Goal: Information Seeking & Learning: Check status

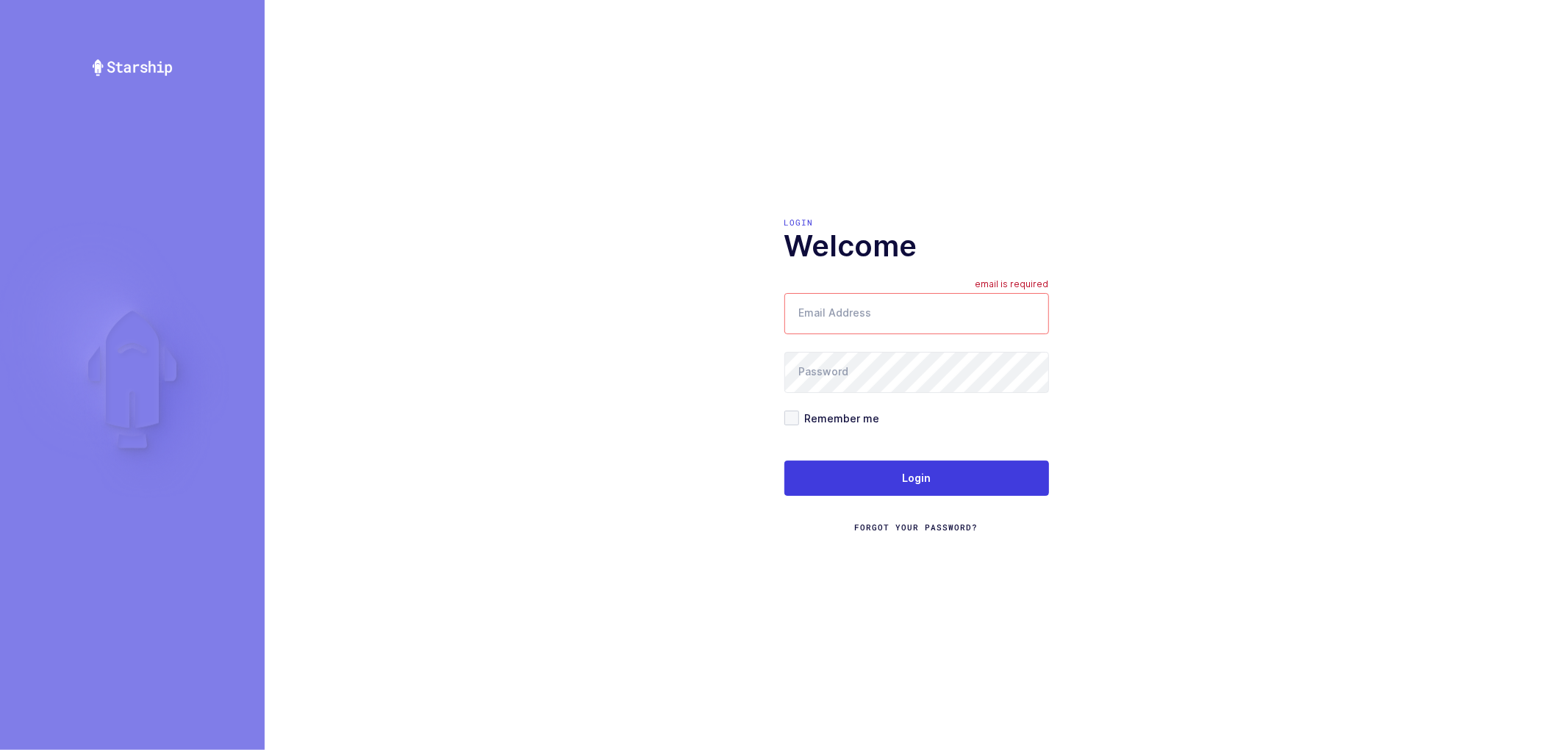
click at [877, 301] on input "Email Address" at bounding box center [917, 313] width 265 height 41
type input "nathan@janustrade.com"
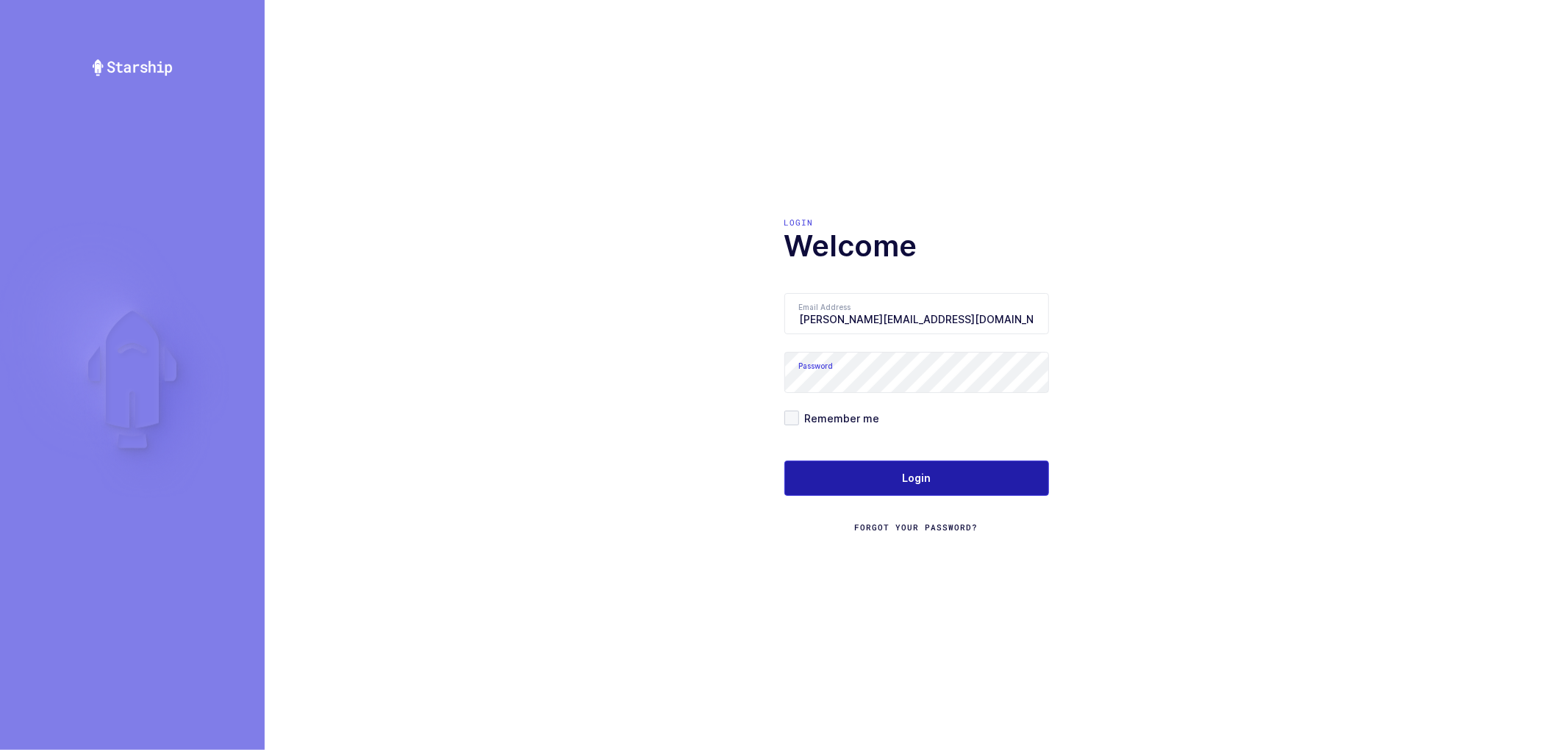
drag, startPoint x: 898, startPoint y: 473, endPoint x: 918, endPoint y: 489, distance: 25.6
click at [898, 472] on button "Login" at bounding box center [917, 478] width 265 height 35
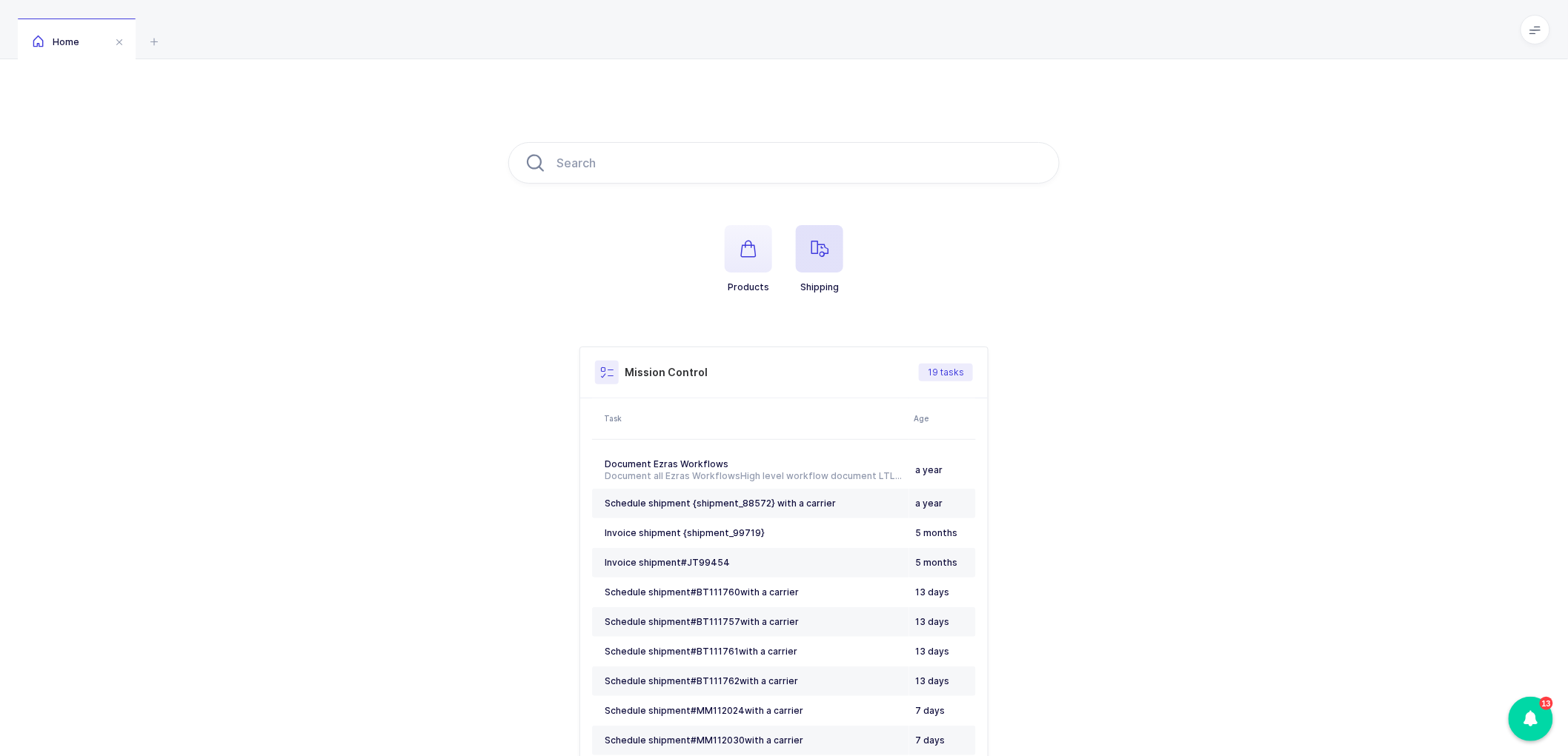
click at [826, 241] on icon "button" at bounding box center [820, 248] width 18 height 18
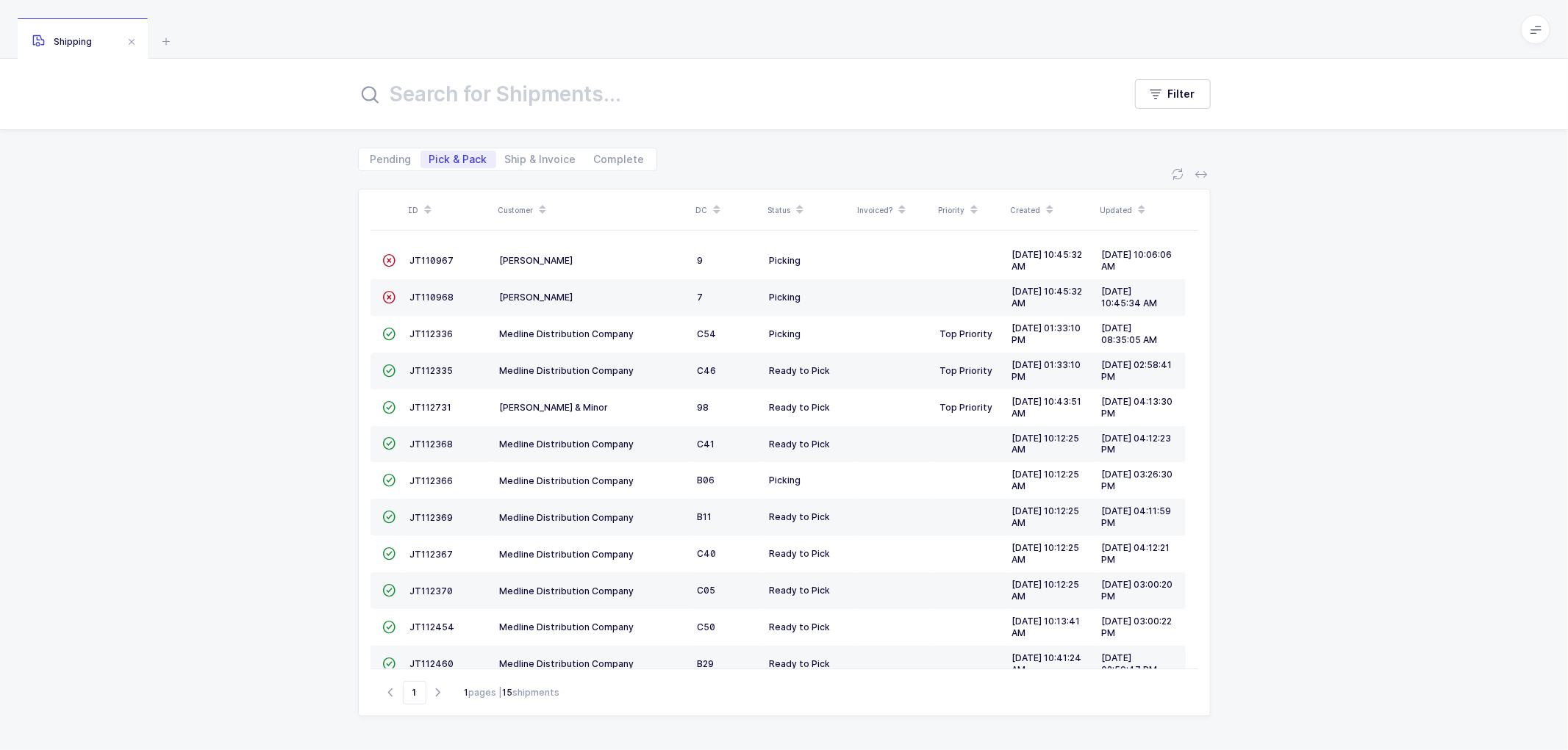
click at [541, 202] on icon at bounding box center [542, 205] width 7 height 7
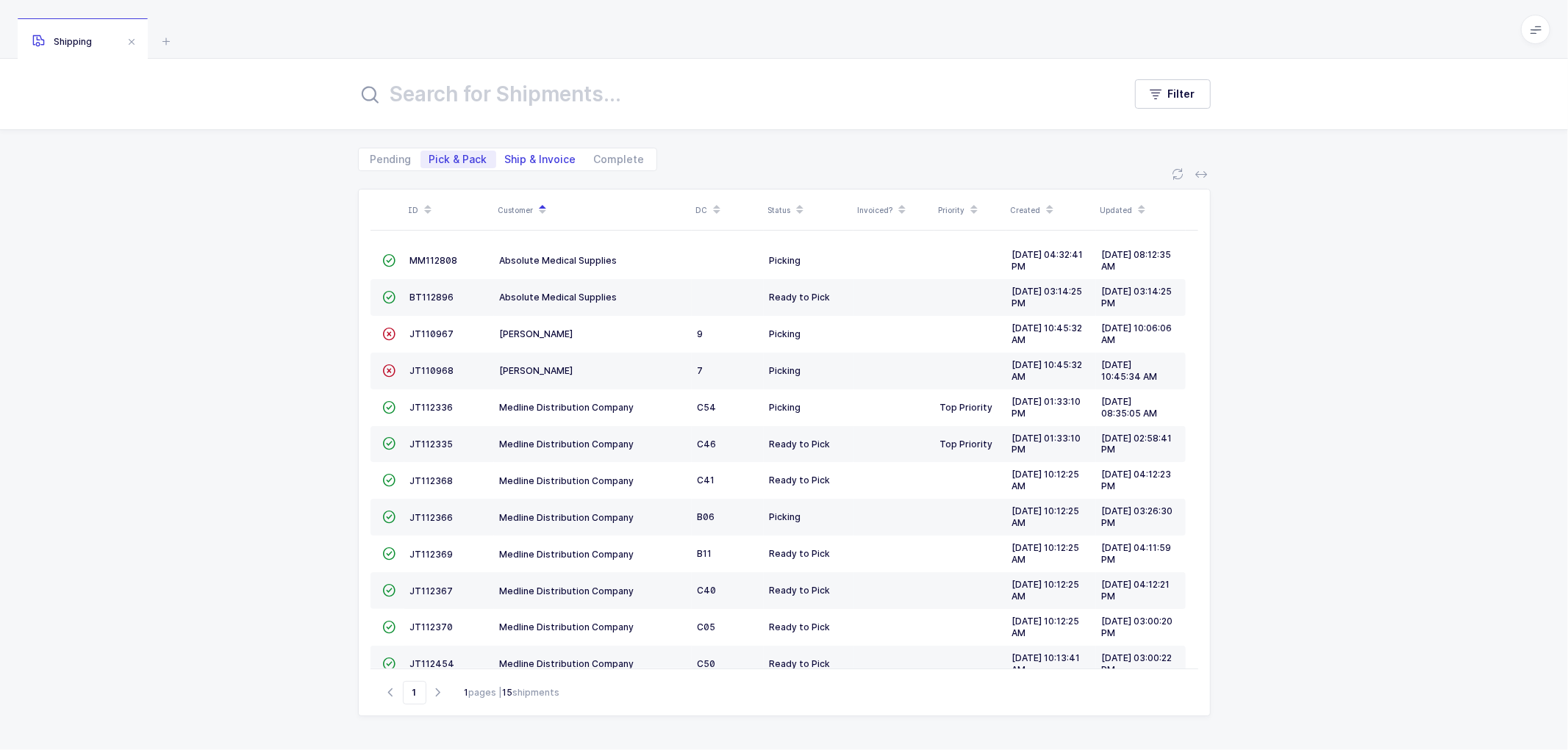
click at [537, 161] on span "Ship & Invoice" at bounding box center [541, 160] width 71 height 11
click at [505, 161] on input "Ship & Invoice" at bounding box center [501, 155] width 10 height 10
radio input "true"
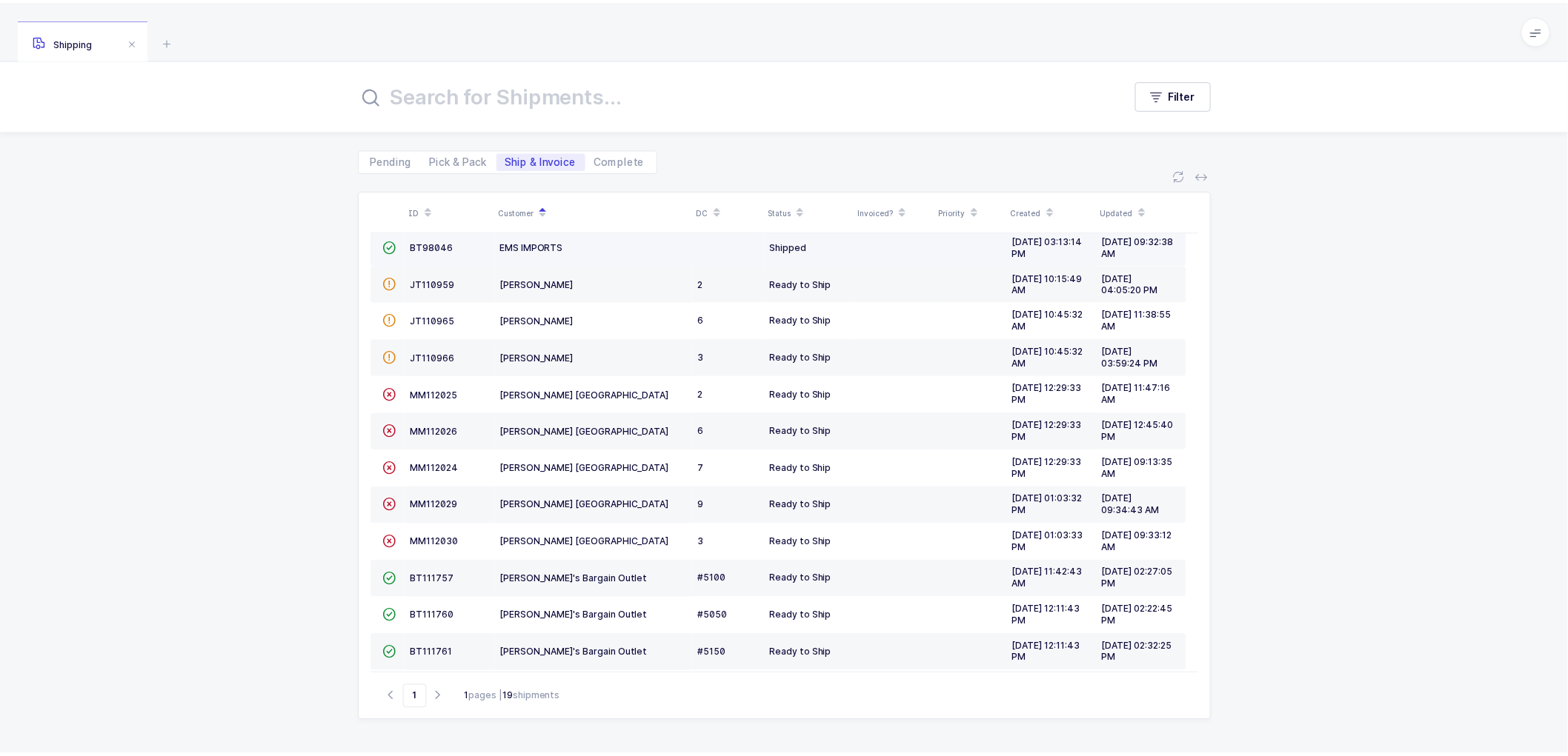
scroll to position [164, 0]
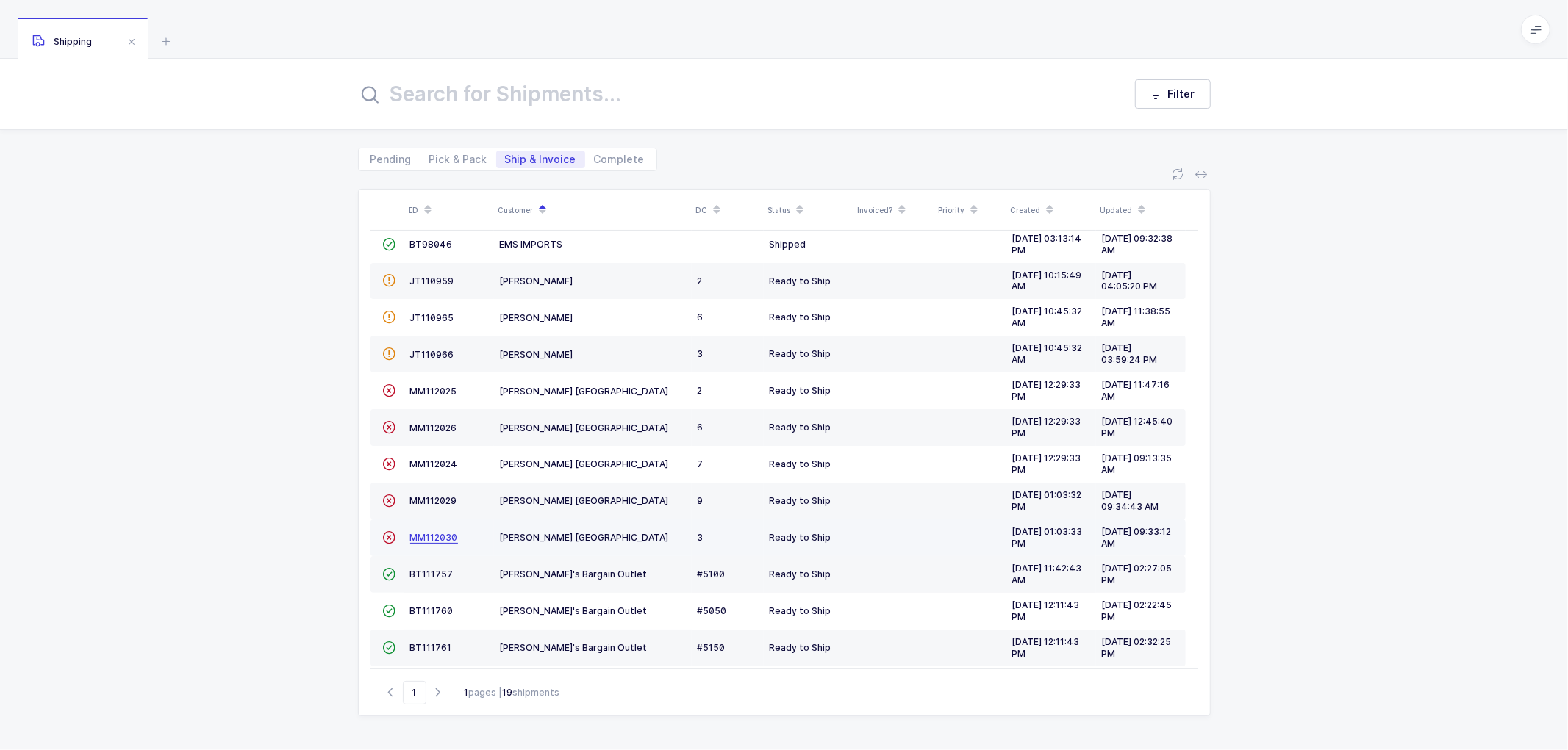
click at [422, 534] on span "MM112030" at bounding box center [433, 538] width 47 height 11
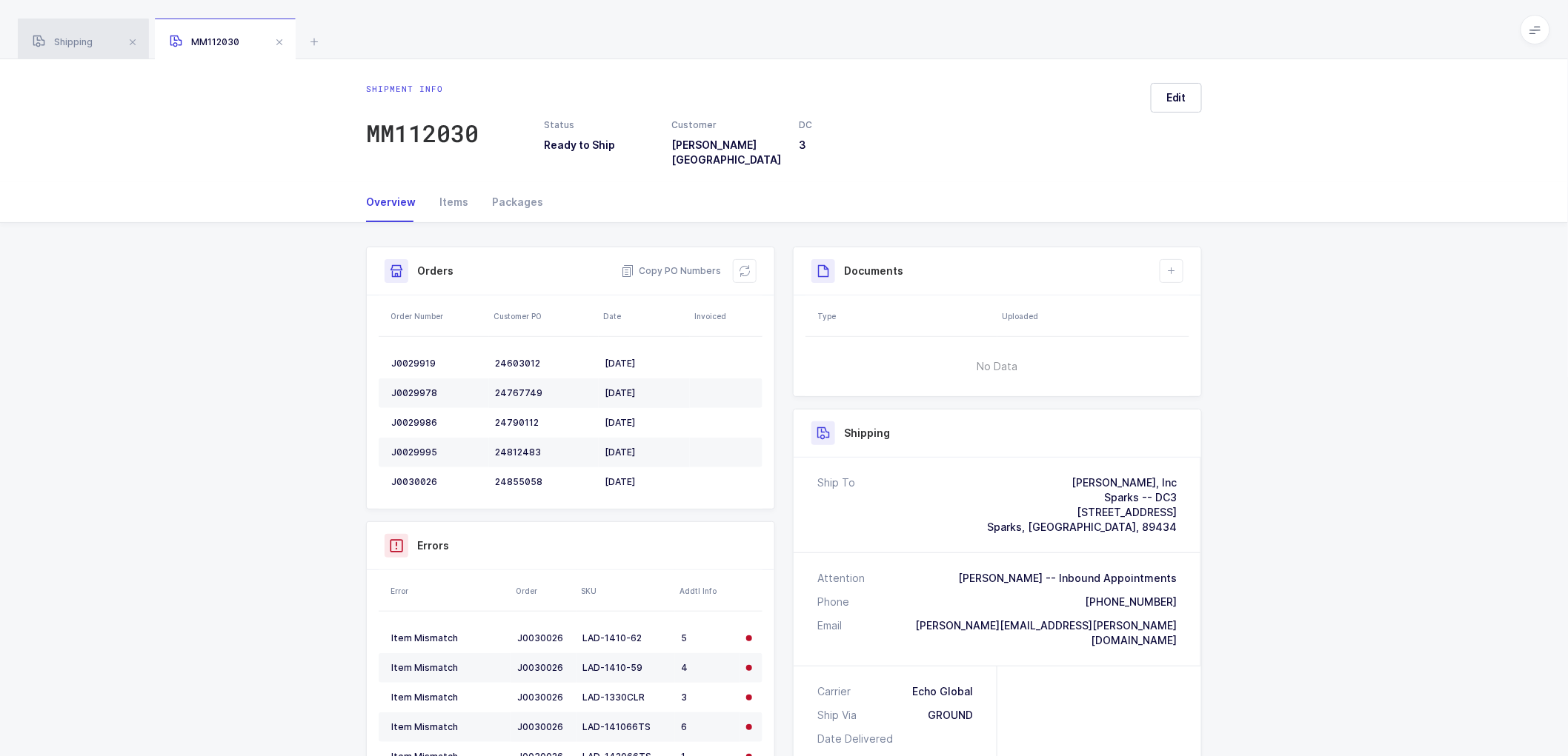
drag, startPoint x: 79, startPoint y: 39, endPoint x: 89, endPoint y: 38, distance: 10.0
click at [79, 39] on span "Shipping" at bounding box center [63, 42] width 60 height 11
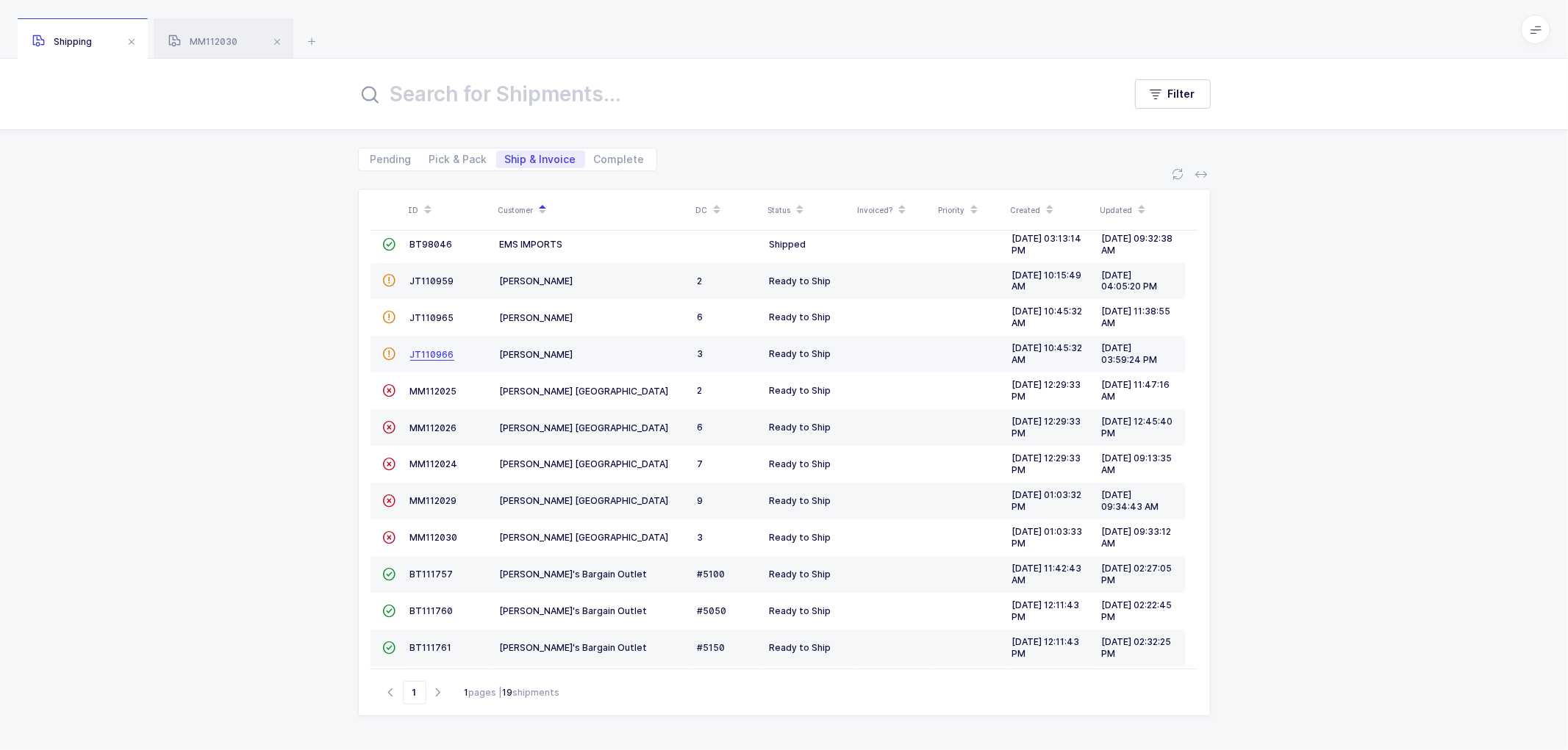
click at [440, 354] on span "JT110966" at bounding box center [432, 354] width 44 height 11
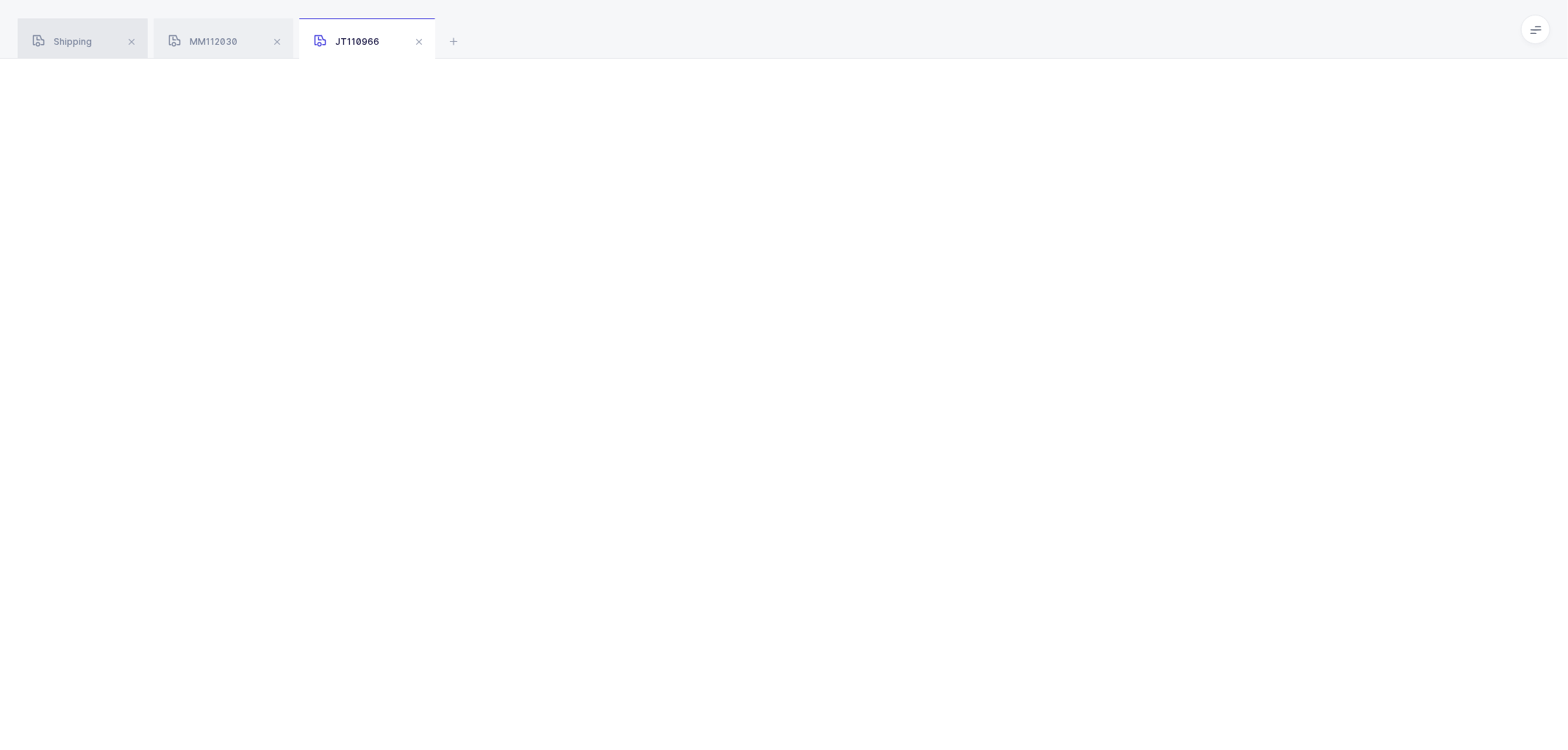
click at [75, 39] on span "Shipping" at bounding box center [62, 41] width 60 height 11
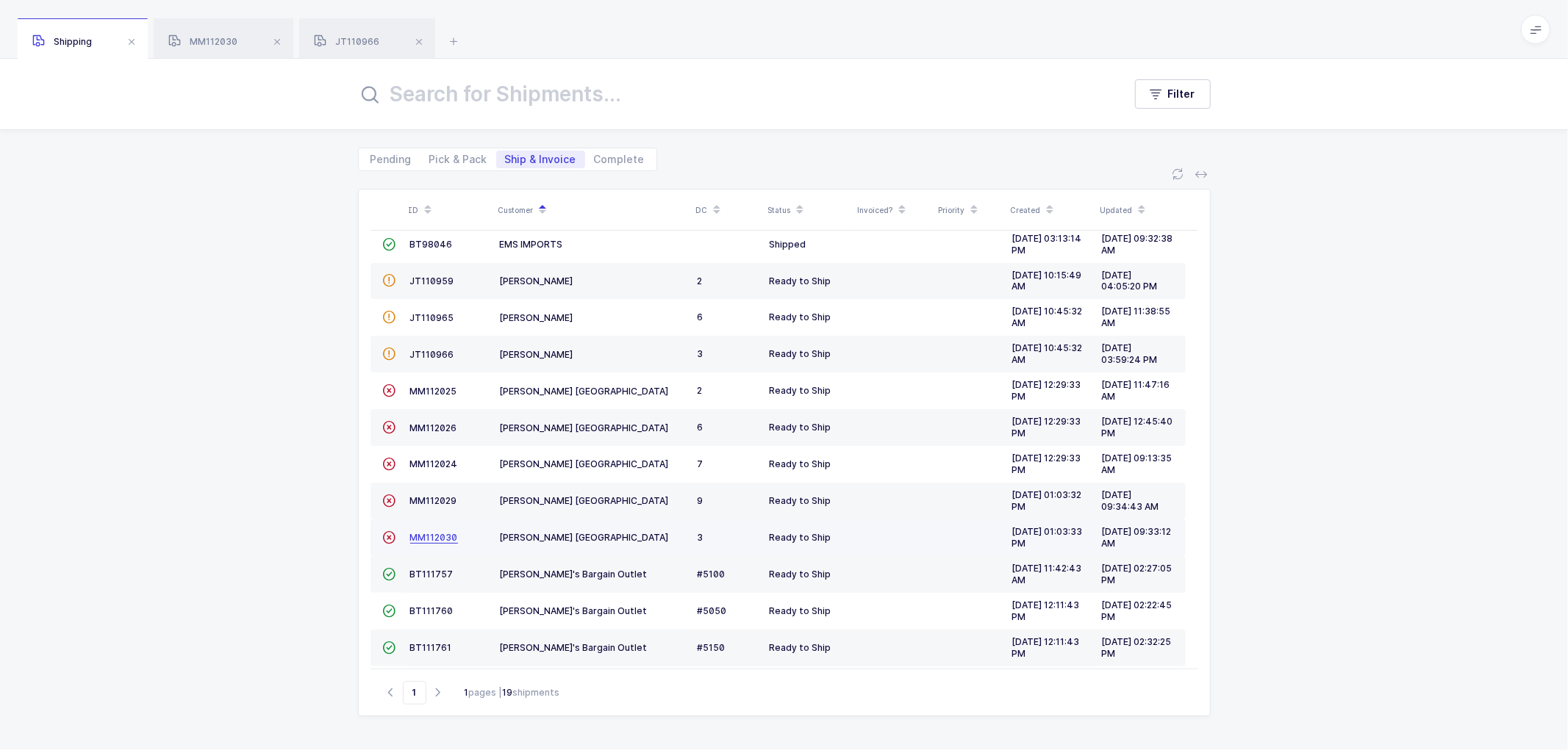
click at [424, 535] on span "MM112030" at bounding box center [433, 538] width 47 height 11
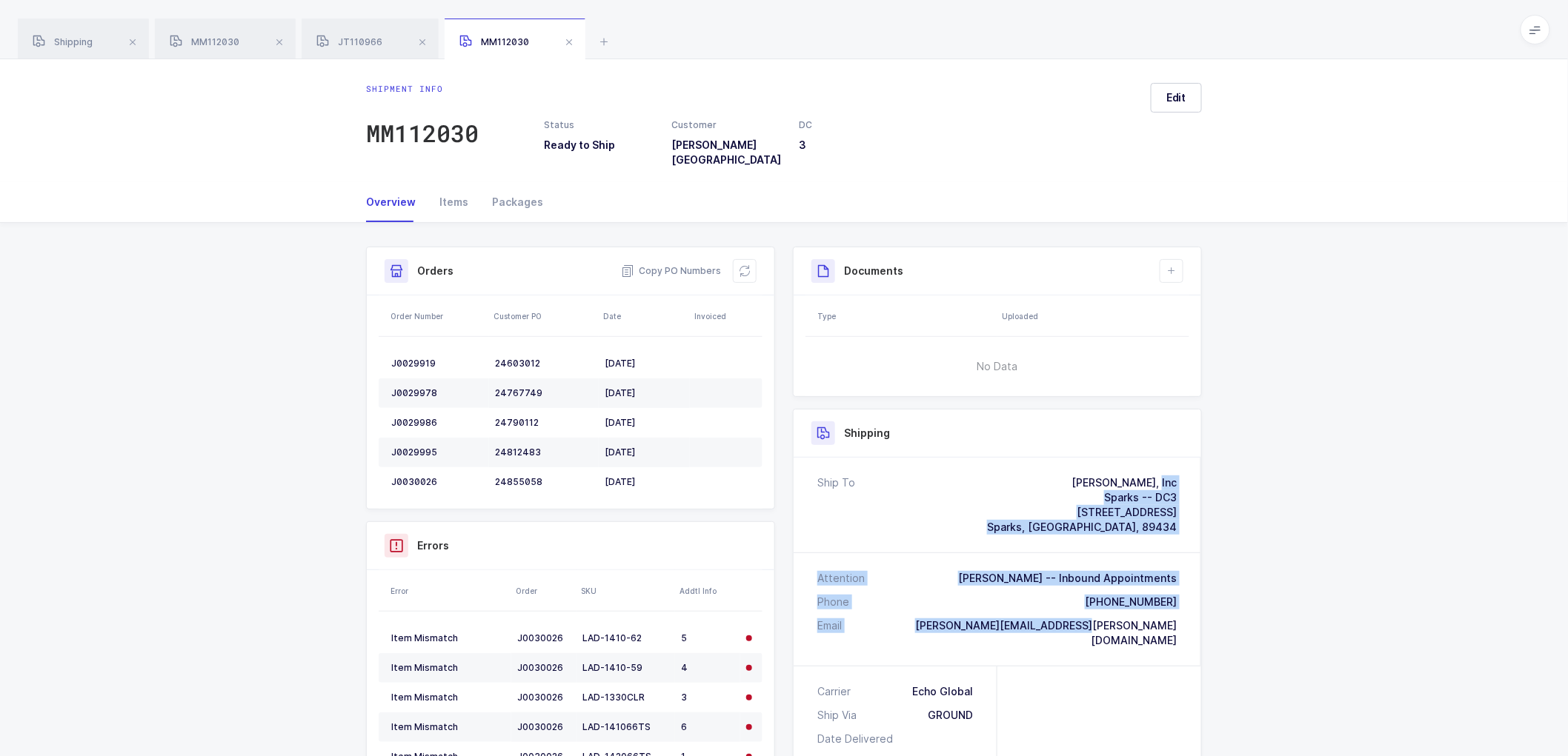
drag, startPoint x: 1181, startPoint y: 615, endPoint x: 1035, endPoint y: 470, distance: 205.8
click at [1035, 470] on div "Ship To [PERSON_NAME], Inc Sparks -- DC3 [STREET_ADDRESS] Attention [PERSON_NAM…" at bounding box center [997, 561] width 408 height 208
copy div "[PERSON_NAME], Inc Sparks -- DC3 [STREET_ADDRESS] Attention [PERSON_NAME] -- In…"
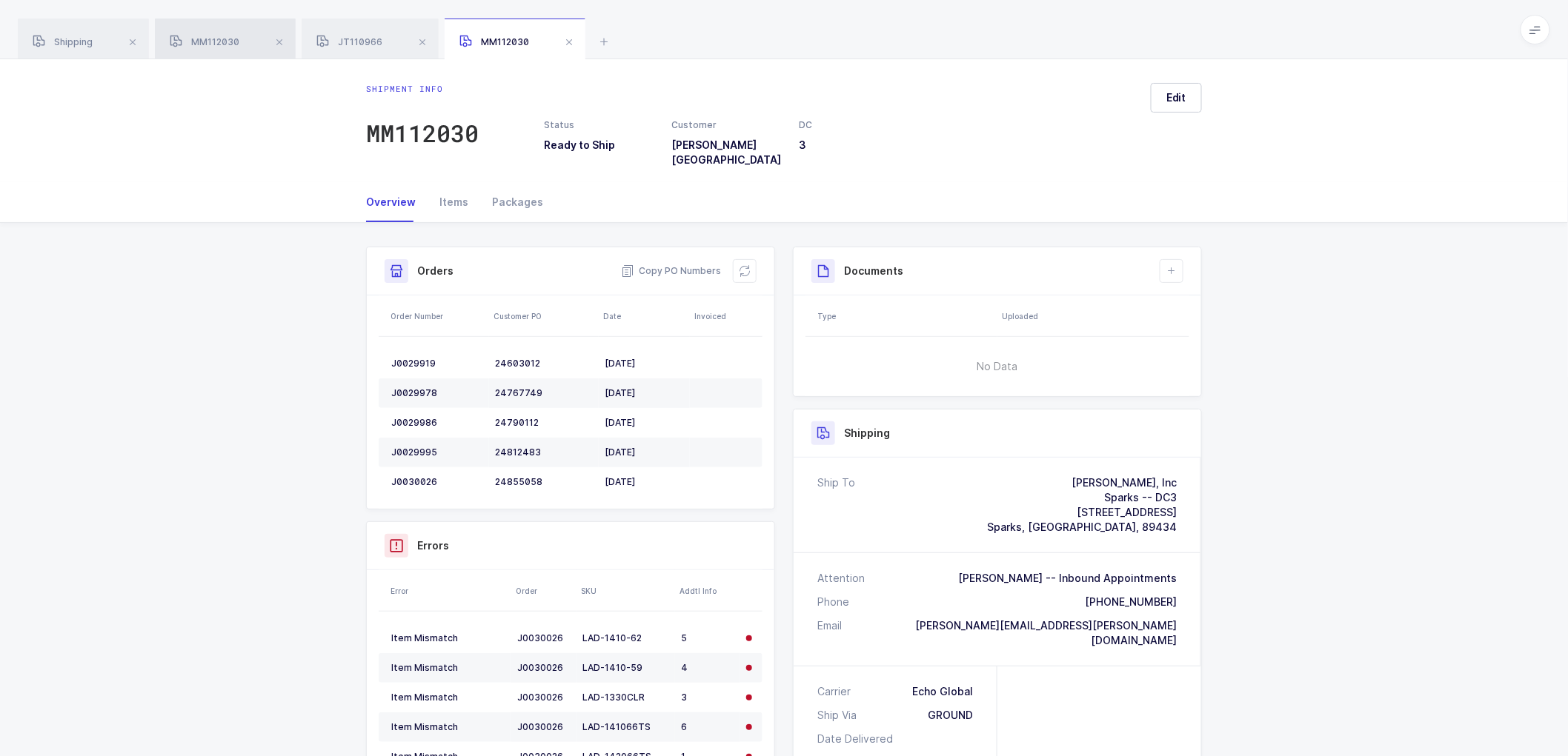
drag, startPoint x: 199, startPoint y: 34, endPoint x: 224, endPoint y: 38, distance: 25.3
click at [200, 34] on div "MM112030" at bounding box center [225, 39] width 141 height 42
click at [371, 41] on span "JT110966" at bounding box center [349, 42] width 66 height 11
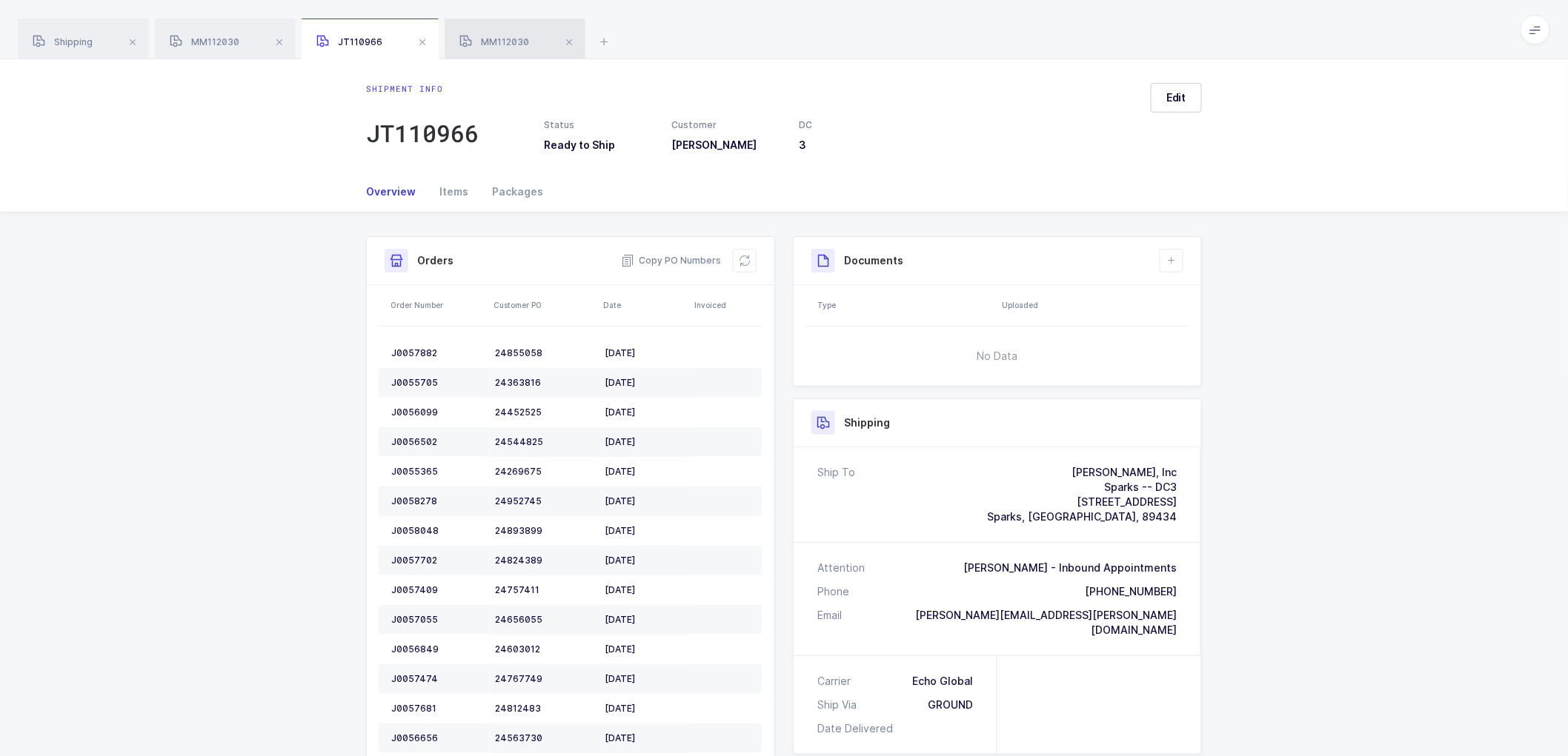
click at [505, 42] on span "MM112030" at bounding box center [493, 42] width 70 height 11
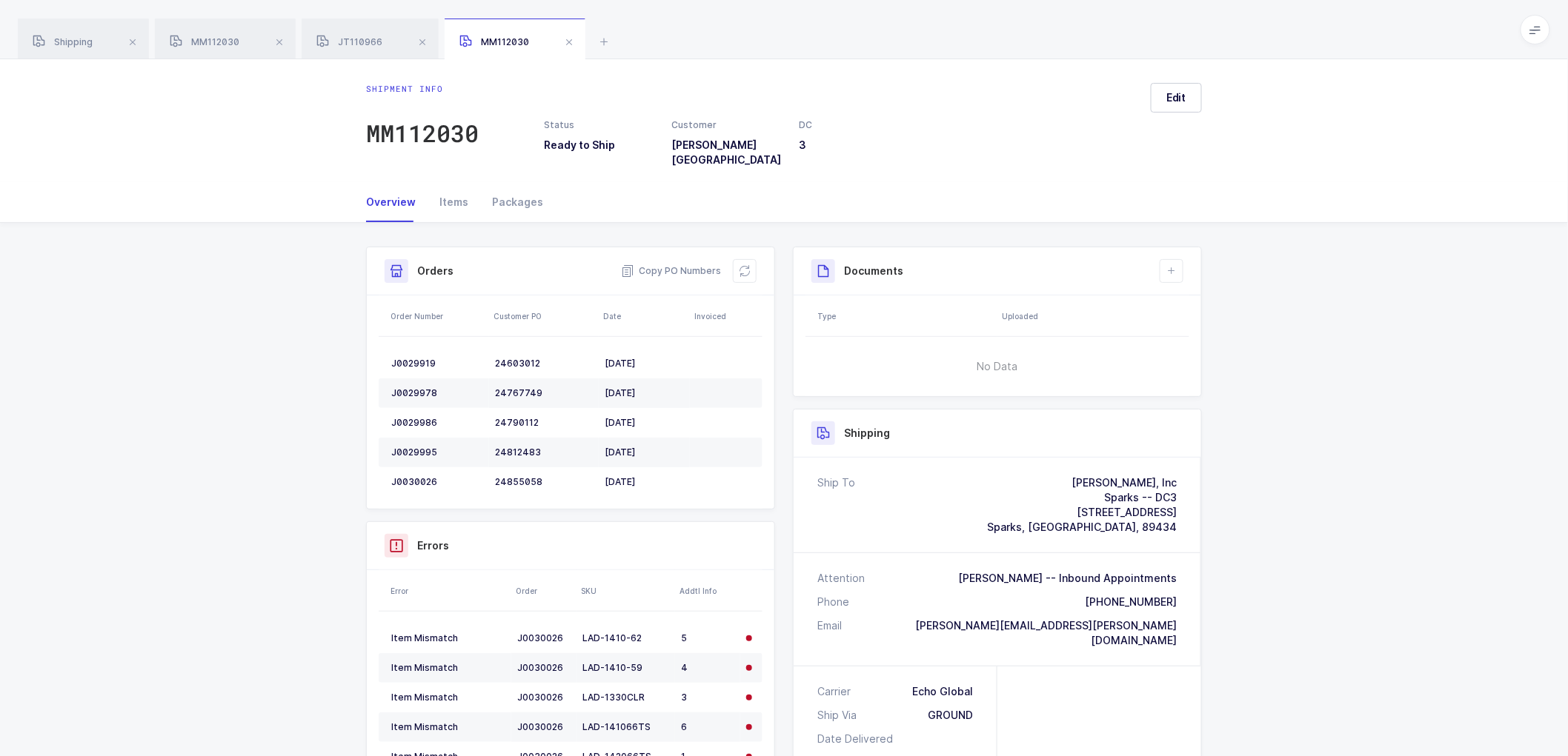
click at [571, 43] on span at bounding box center [569, 42] width 18 height 18
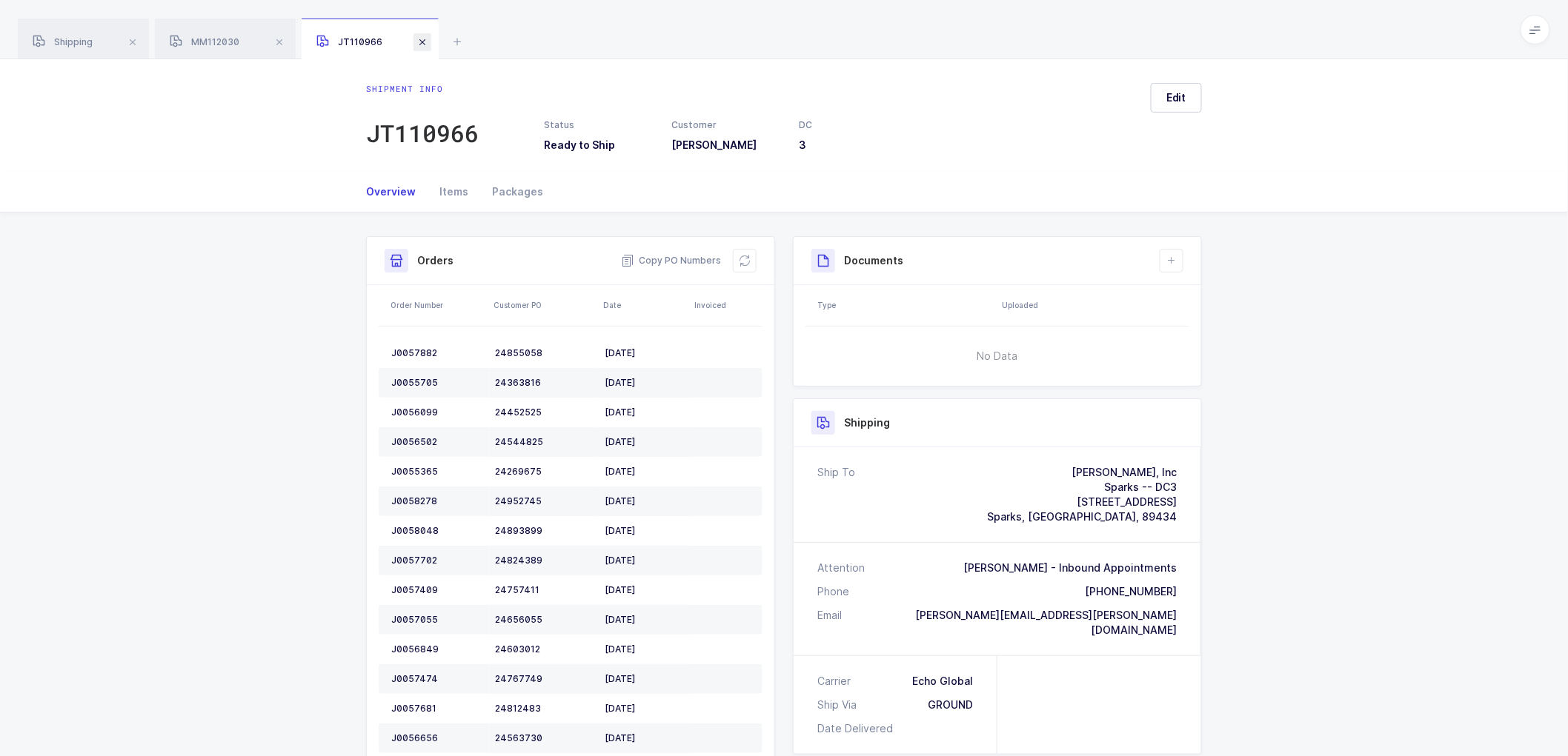
click at [427, 38] on span at bounding box center [422, 42] width 18 height 18
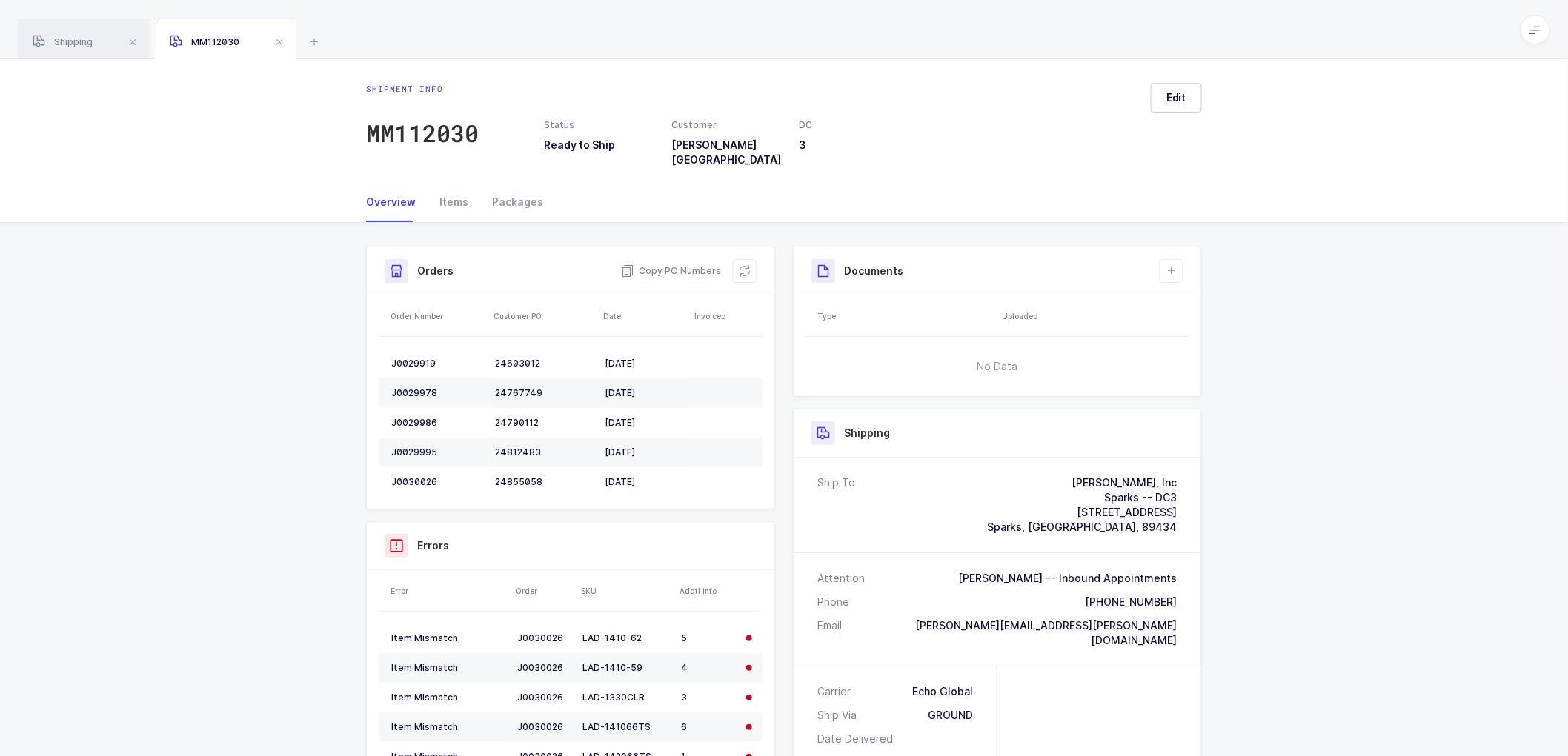
click at [286, 40] on span at bounding box center [279, 42] width 18 height 18
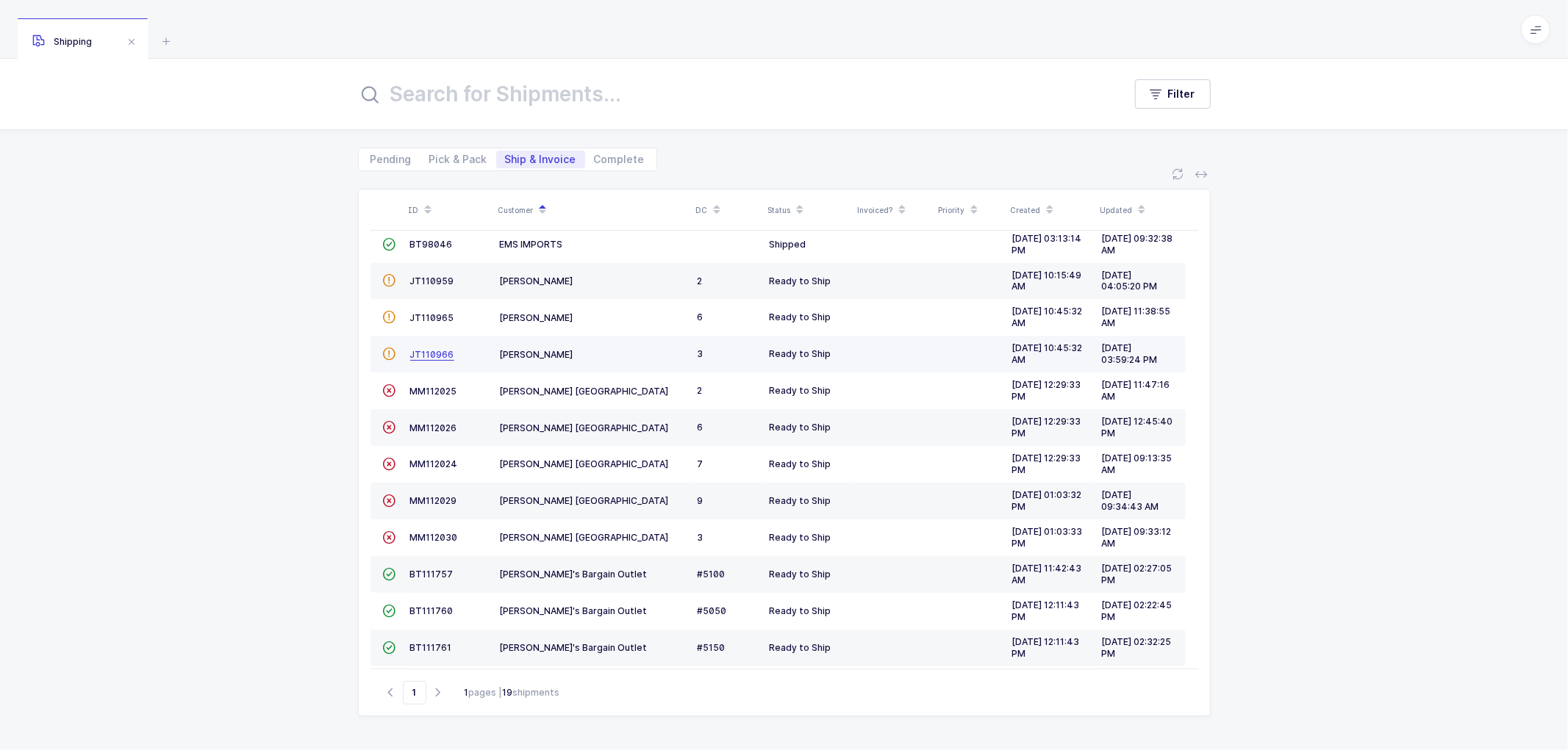
click at [428, 351] on span "JT110966" at bounding box center [432, 354] width 44 height 11
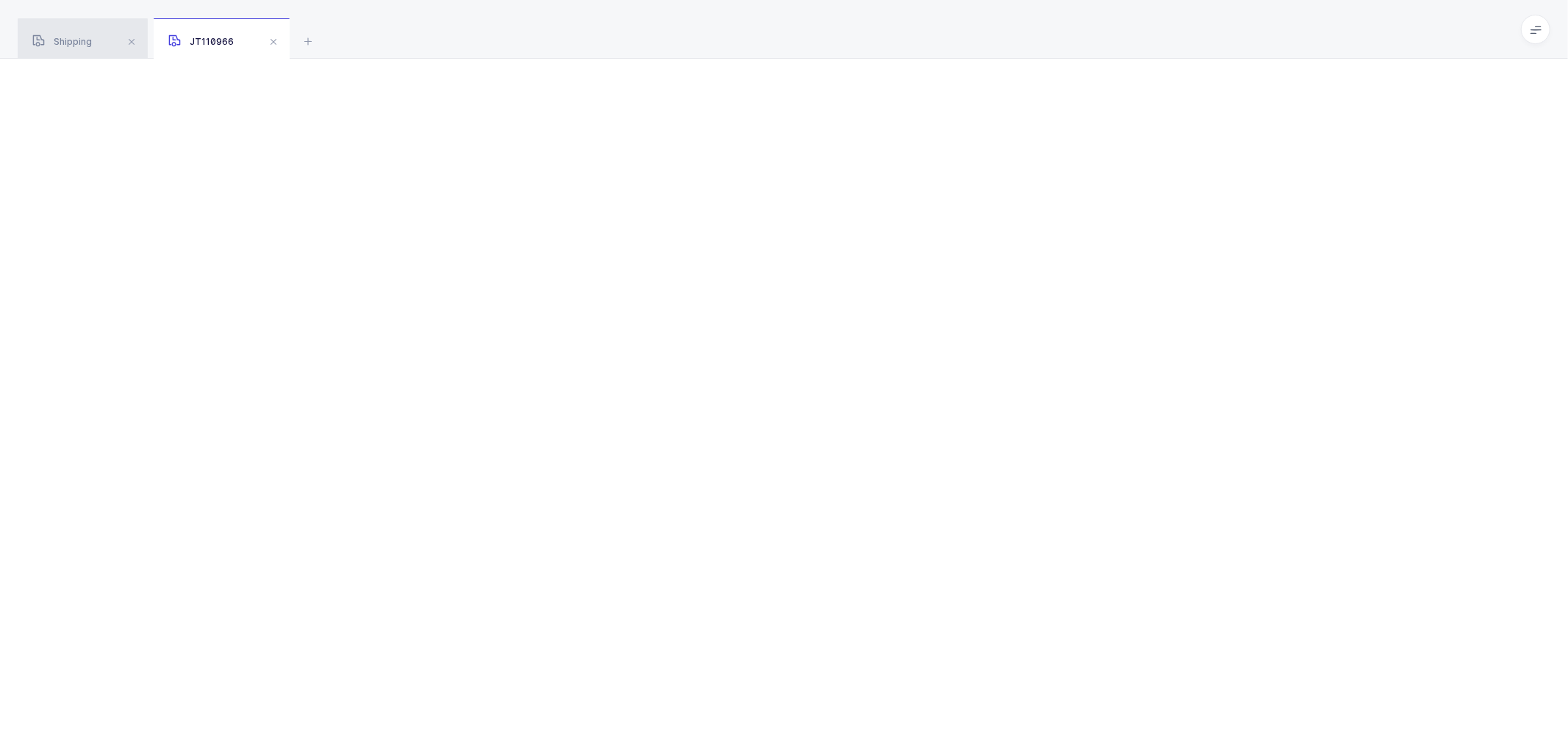
drag, startPoint x: 70, startPoint y: 34, endPoint x: 97, endPoint y: 39, distance: 27.5
click at [70, 33] on div "Shipping" at bounding box center [82, 39] width 130 height 41
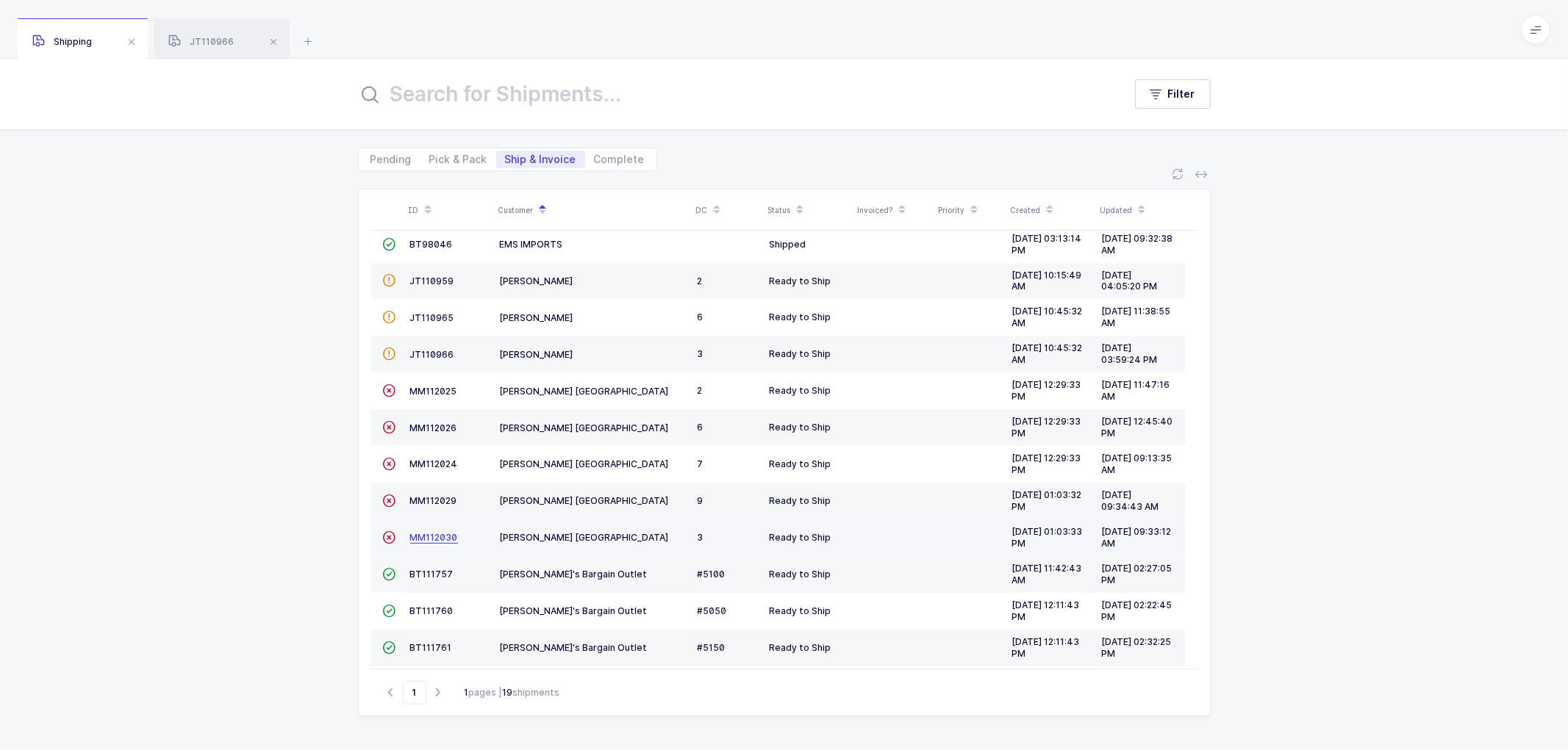
click at [441, 537] on span "MM112030" at bounding box center [433, 538] width 47 height 11
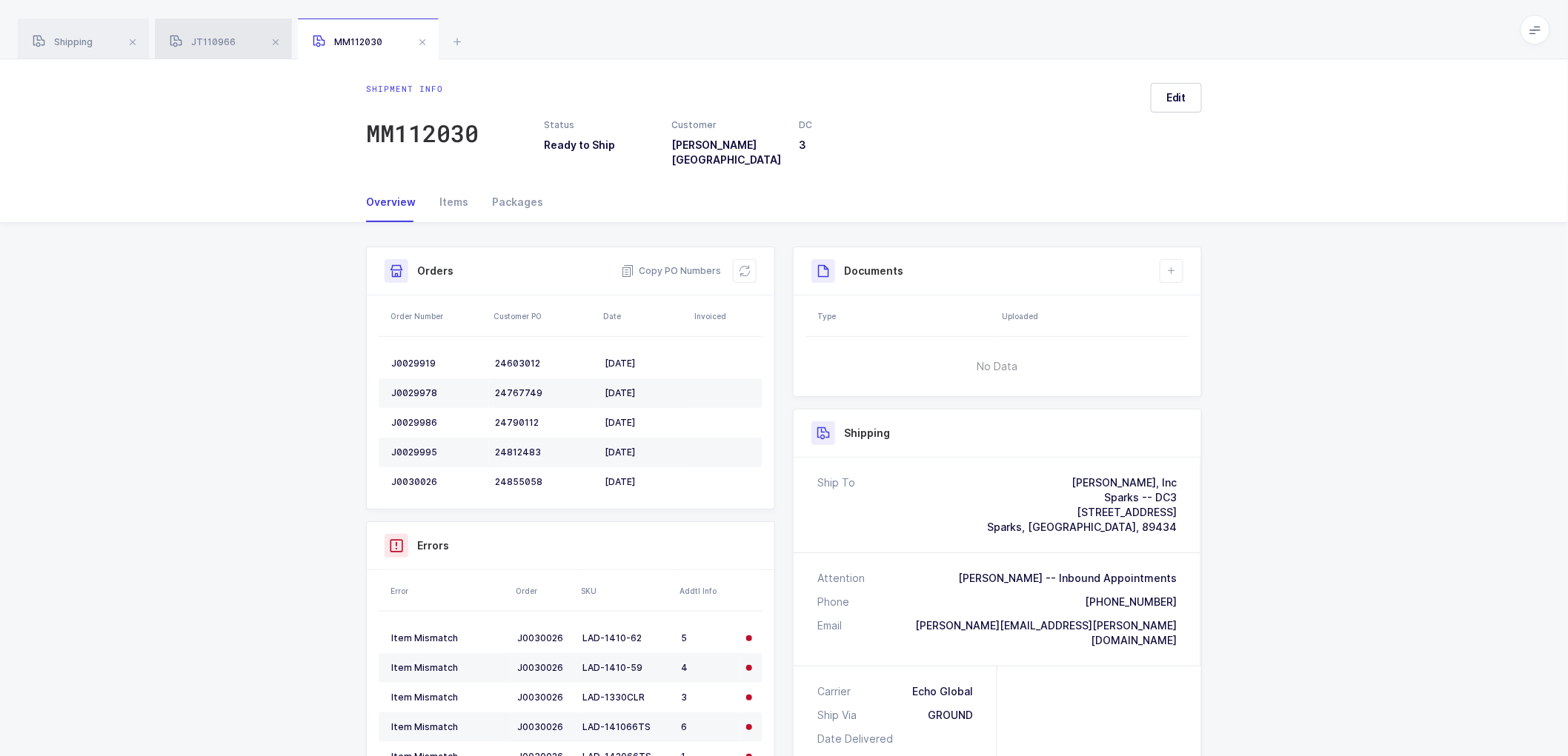
drag, startPoint x: 215, startPoint y: 34, endPoint x: 244, endPoint y: 52, distance: 34.1
click at [216, 34] on div "JT110966" at bounding box center [223, 39] width 137 height 42
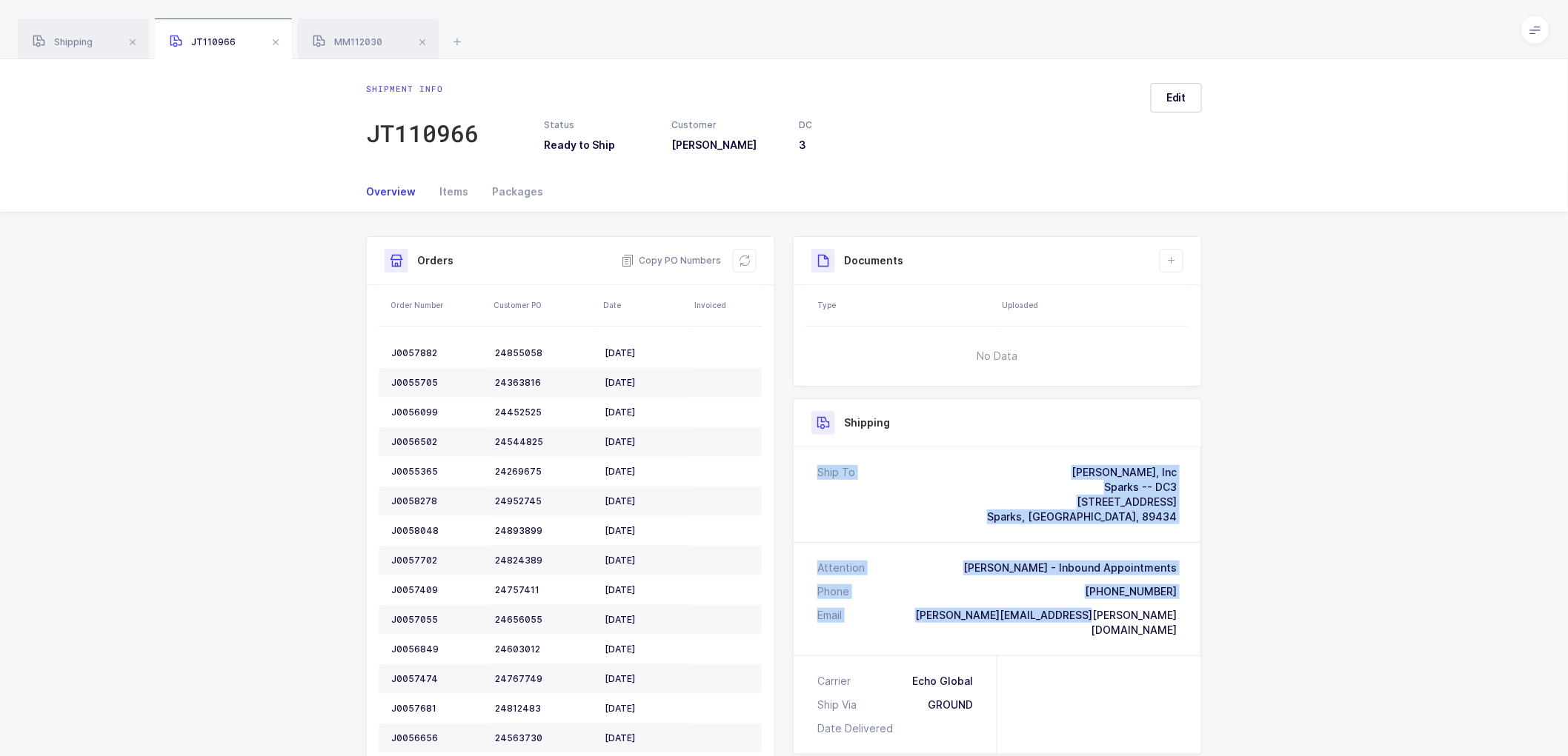
drag, startPoint x: 1143, startPoint y: 610, endPoint x: 1023, endPoint y: 443, distance: 205.6
click at [1023, 443] on div "Shipping Ship To [PERSON_NAME], Inc Sparks -- DC3 [STREET_ADDRESS] Attention [P…" at bounding box center [997, 577] width 409 height 356
click at [1163, 636] on div "Attention [PERSON_NAME] - Inbound Appointments Phone [PHONE_NUMBER] Email [PERS…" at bounding box center [997, 599] width 408 height 112
click at [1267, 588] on div "Shipment Info Shipment Number JT110966 Status Ready to Ship Customer [PERSON_NA…" at bounding box center [784, 631] width 1568 height 839
click at [1182, 611] on div "Attention [PERSON_NAME] - Inbound Appointments Phone [PHONE_NUMBER] Email [PERS…" at bounding box center [997, 599] width 408 height 112
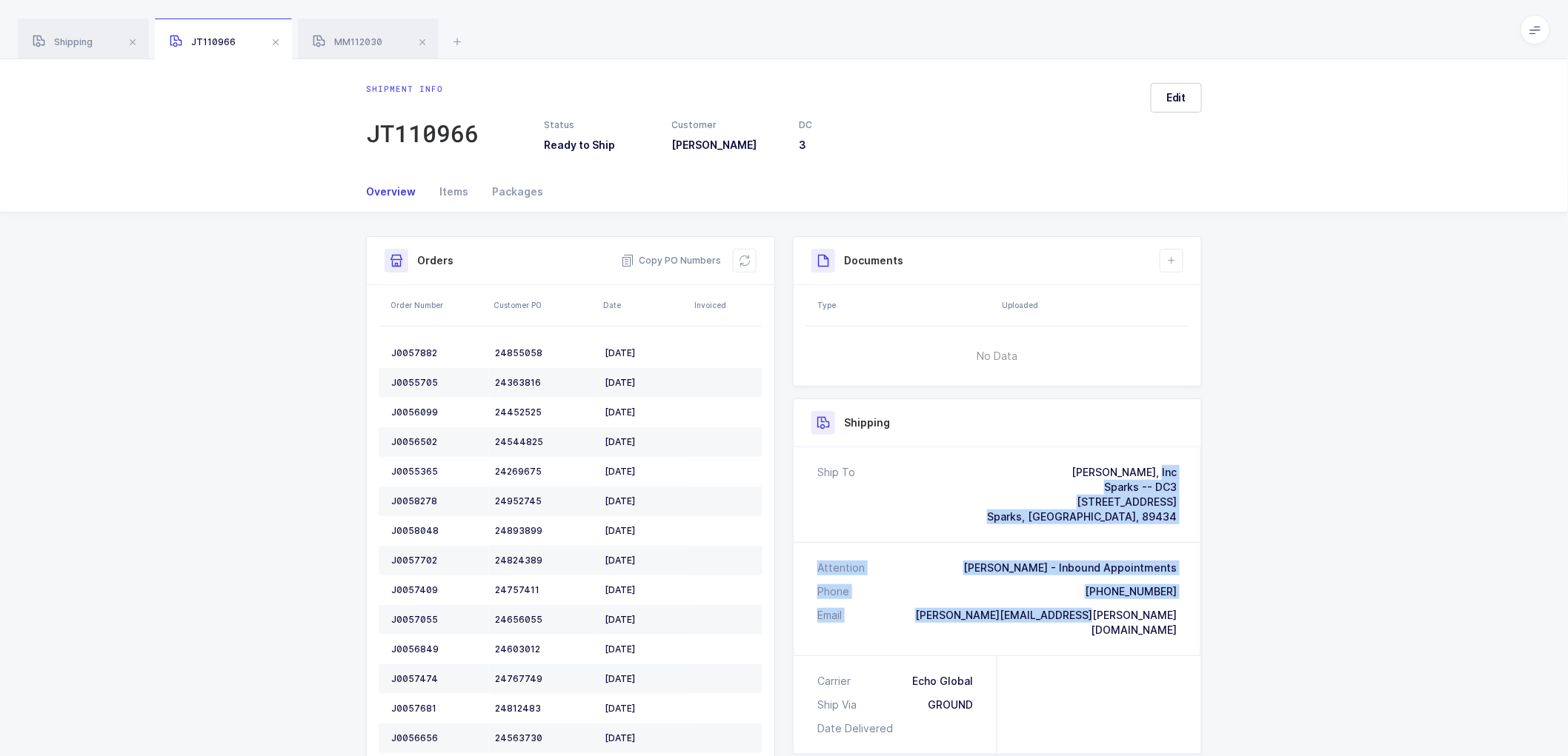
drag, startPoint x: 1114, startPoint y: 616, endPoint x: 1009, endPoint y: 478, distance: 173.4
click at [1009, 478] on div "Ship To [PERSON_NAME], Inc Sparks -- DC3 [STREET_ADDRESS] Attention [PERSON_NAM…" at bounding box center [997, 551] width 408 height 208
copy div "[PERSON_NAME], Inc Sparks -- DC3 [STREET_ADDRESS] Attention [PERSON_NAME] - Inb…"
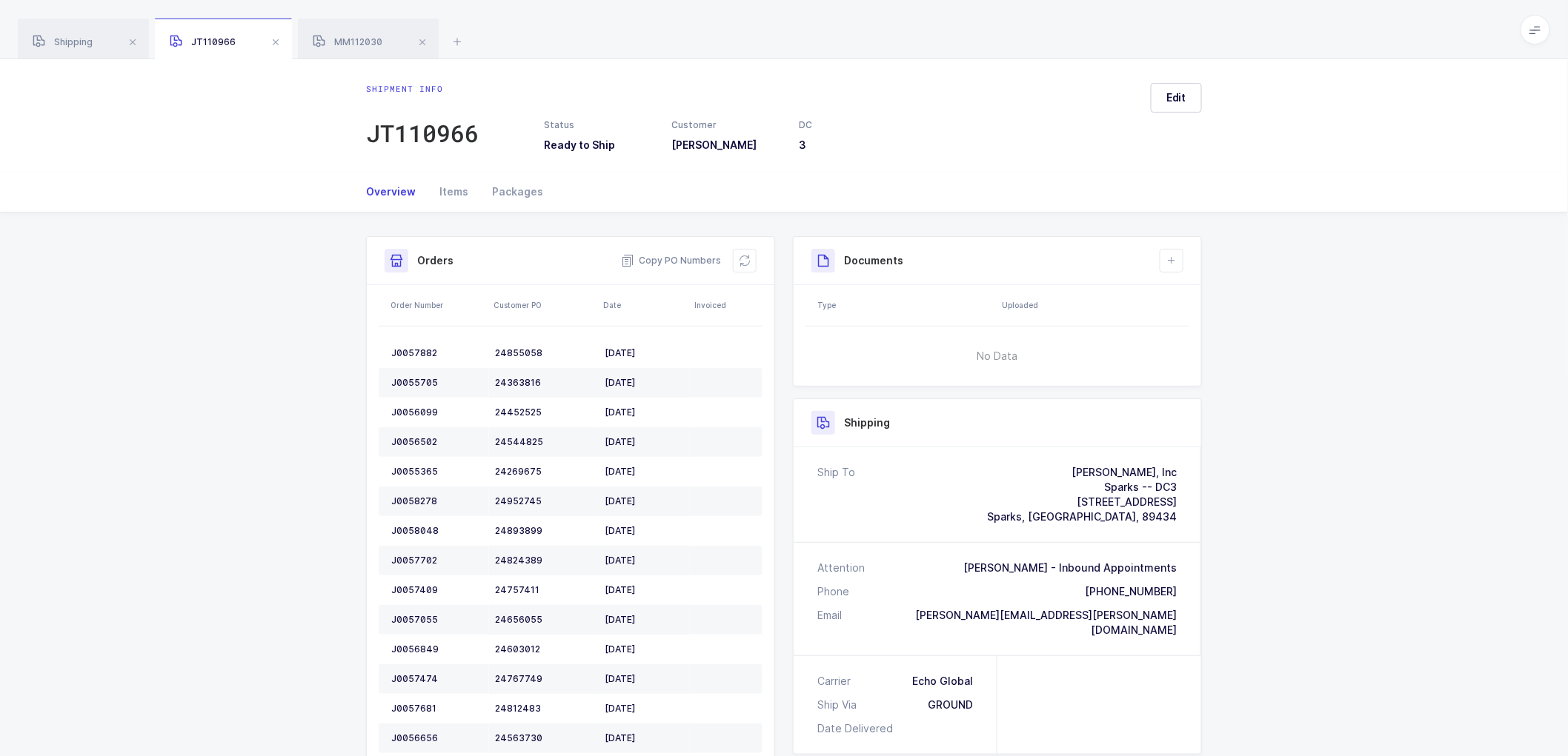
click at [1398, 314] on div "Shipment Info Shipment Number JT110966 Status Ready to Ship Customer [PERSON_NA…" at bounding box center [784, 631] width 1568 height 839
drag, startPoint x: 646, startPoint y: 120, endPoint x: 397, endPoint y: 30, distance: 264.8
click at [574, 77] on div "Shipment info JT110966 Status Ready to Ship Customer [PERSON_NAME] DC 3 Edit" at bounding box center [784, 115] width 1568 height 112
click at [677, 260] on span "Copy PO Numbers" at bounding box center [670, 261] width 100 height 15
click at [348, 34] on div "MM112030" at bounding box center [368, 39] width 141 height 42
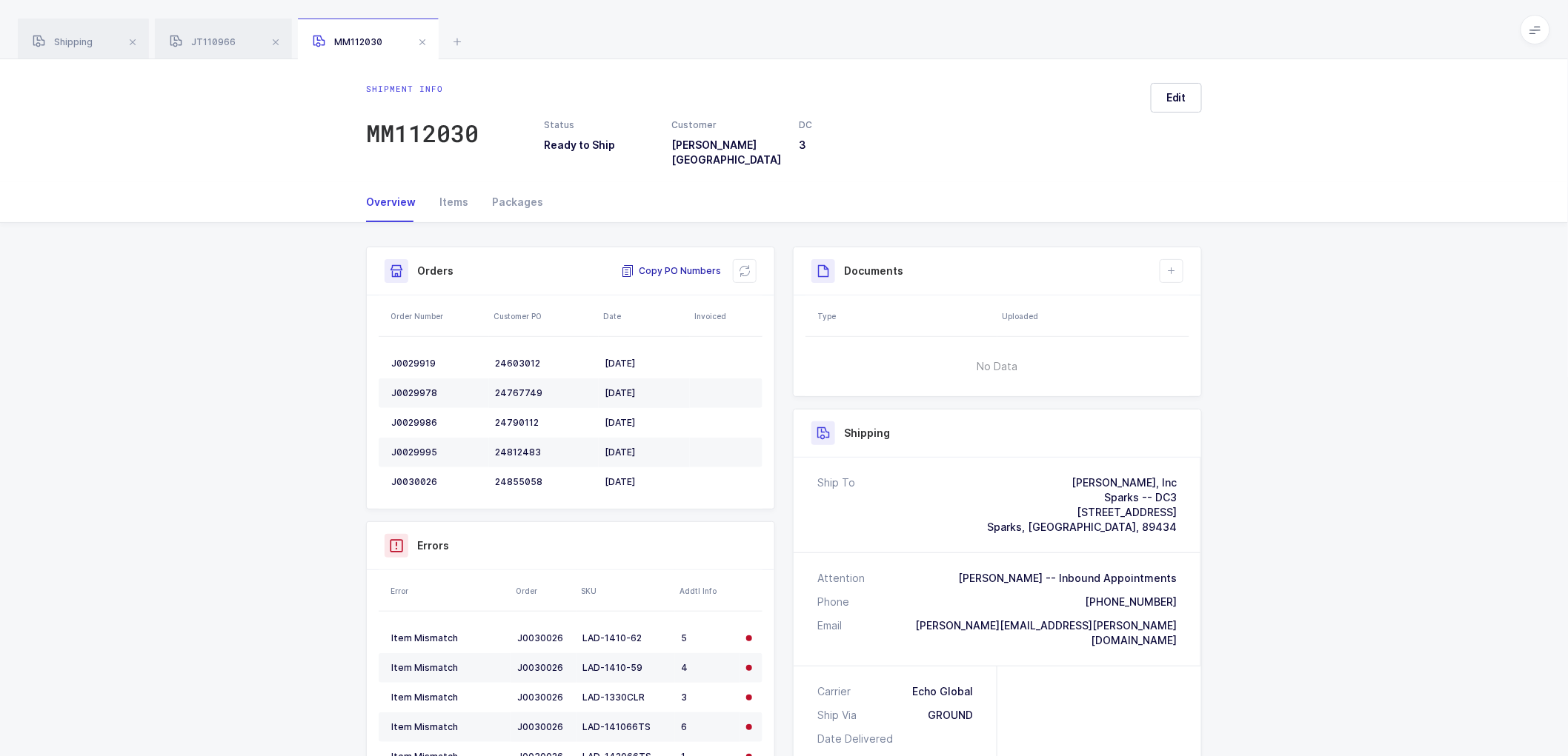
click at [667, 263] on span "Copy PO Numbers" at bounding box center [670, 271] width 100 height 15
click at [1325, 426] on div "Shipment Info Shipment Number MM112030 Status Ready to Ship Customer [PERSON_NA…" at bounding box center [784, 642] width 1568 height 839
drag, startPoint x: 202, startPoint y: 39, endPoint x: 218, endPoint y: 38, distance: 16.0
click at [202, 38] on span "JT110966" at bounding box center [203, 42] width 66 height 11
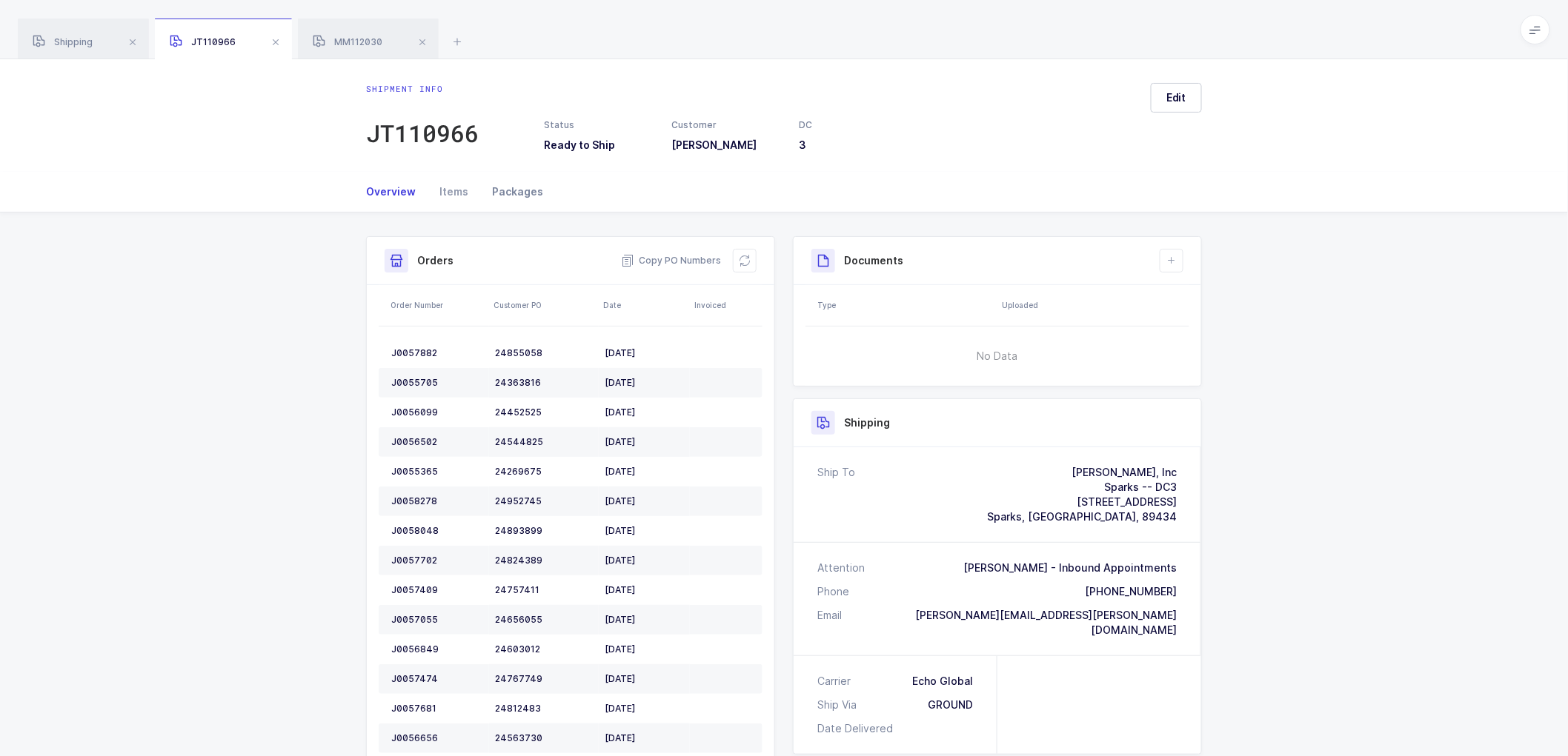
click at [516, 189] on div "Packages" at bounding box center [511, 191] width 63 height 40
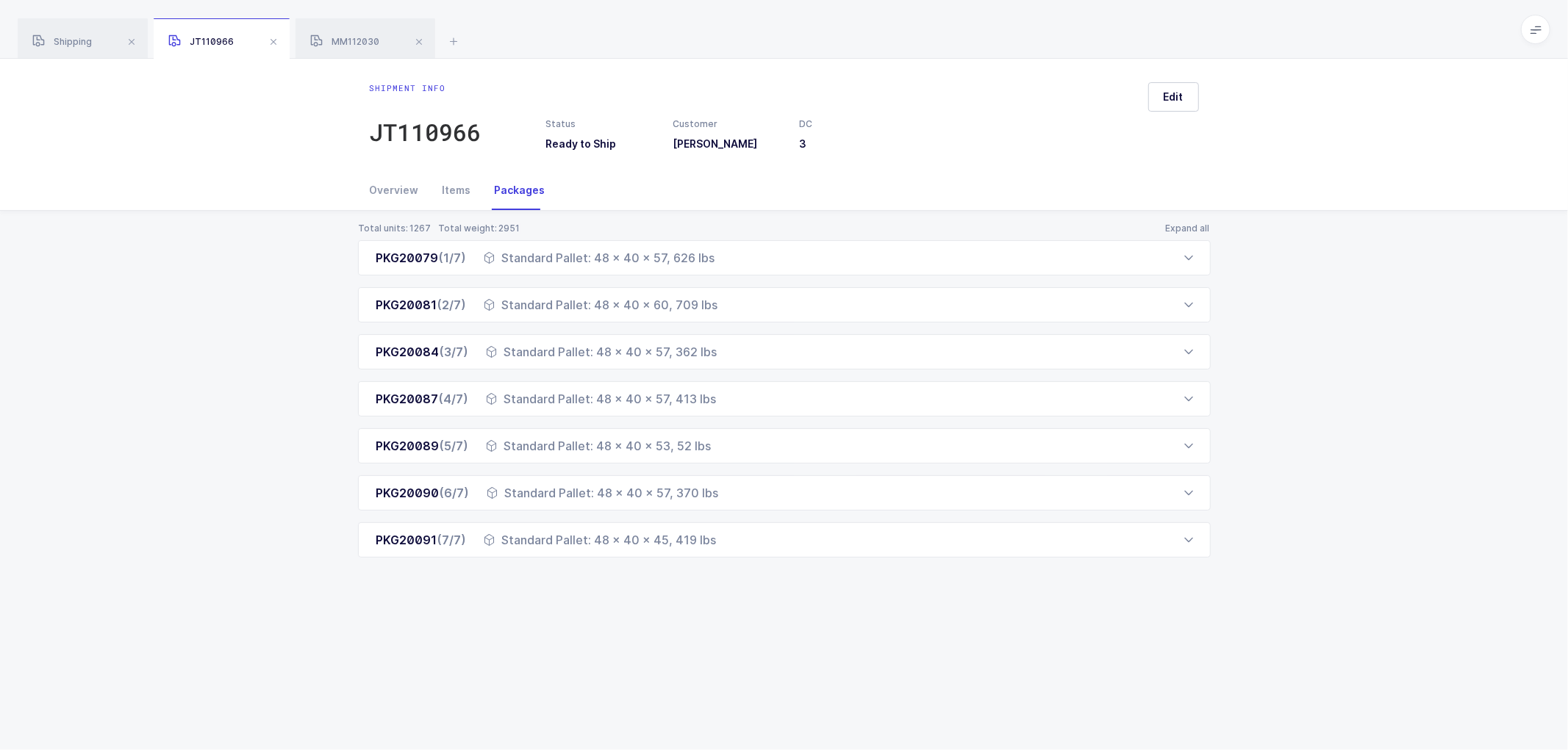
drag, startPoint x: 370, startPoint y: 259, endPoint x: 727, endPoint y: 557, distance: 465.0
click at [727, 557] on div "Total units: 1267 Total weight: 2951 Expand all PKG20079 (1/7) Standard Pallet:…" at bounding box center [784, 407] width 1544 height 394
copy div "PKG20079 (1/7) Standard Pallet: 48 x 40 x 57, 626 lbs Order Number Customer PO …"
drag, startPoint x: 347, startPoint y: 33, endPoint x: 370, endPoint y: 39, distance: 23.8
click at [347, 33] on div "MM112030" at bounding box center [365, 39] width 140 height 41
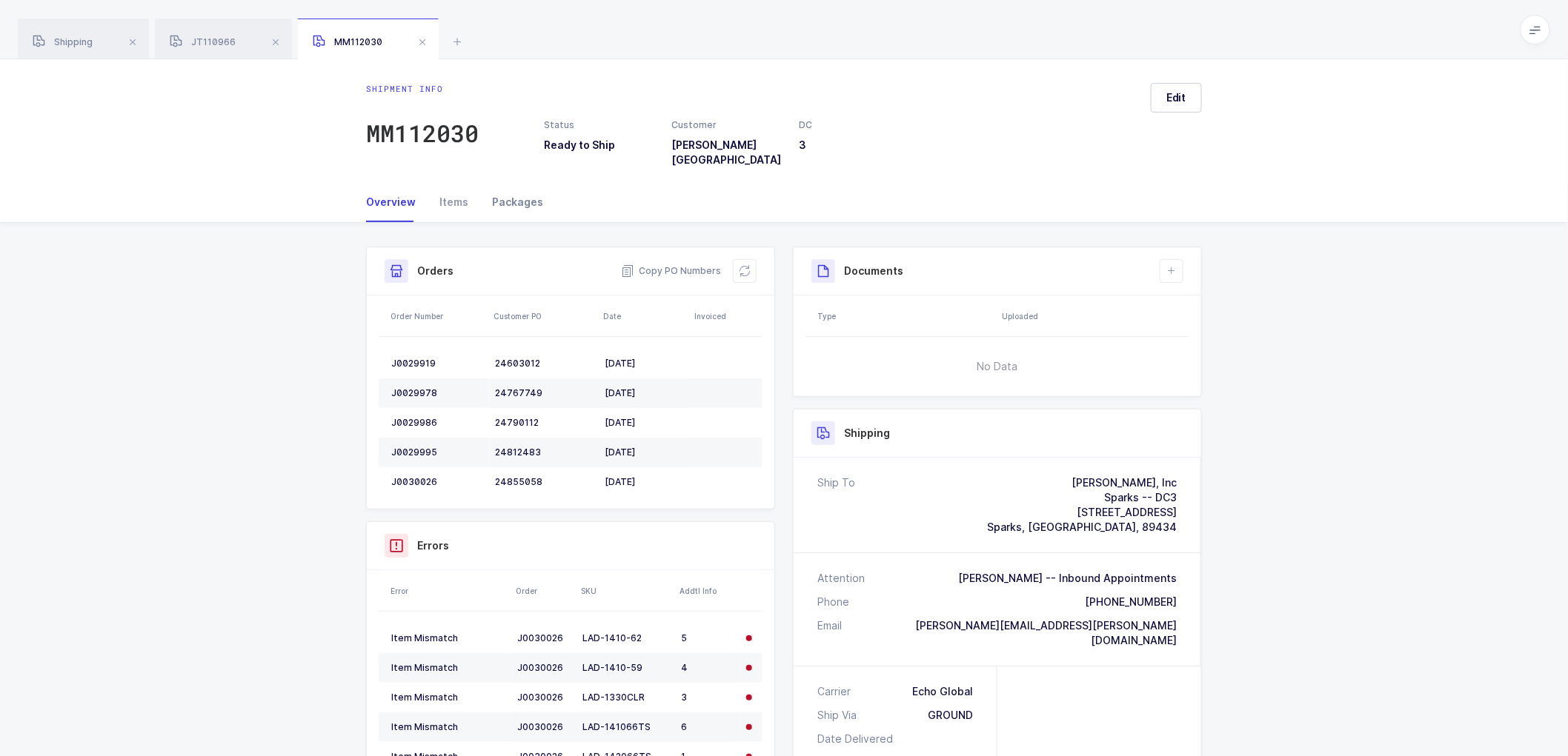
drag, startPoint x: 517, startPoint y: 189, endPoint x: 528, endPoint y: 195, distance: 12.5
click at [518, 189] on div "Packages" at bounding box center [511, 202] width 63 height 40
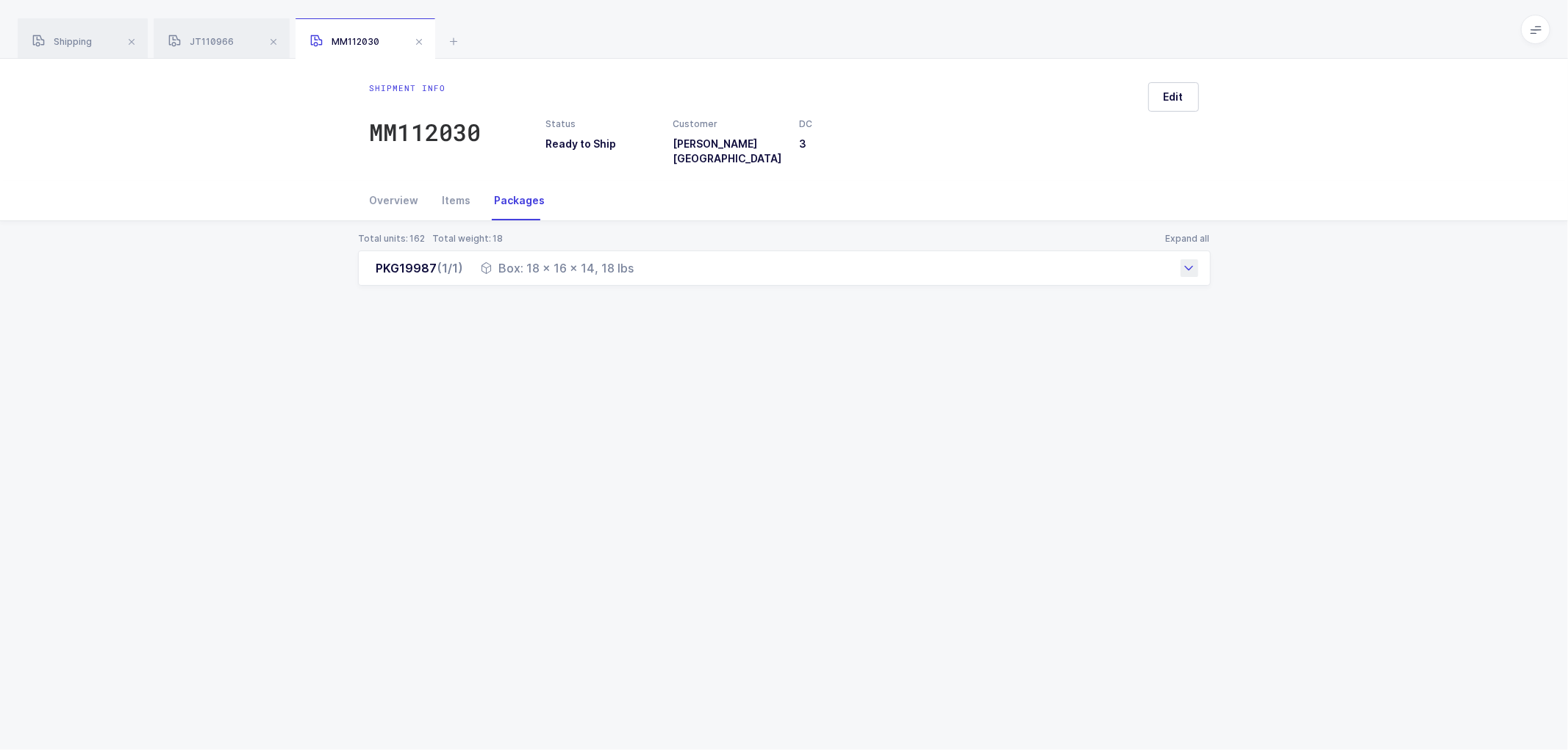
drag, startPoint x: 365, startPoint y: 256, endPoint x: 584, endPoint y: 269, distance: 219.4
click at [665, 269] on div "PKG19987 (1/1) Box: 18 x 16 x 14, 18 lbs" at bounding box center [784, 268] width 853 height 35
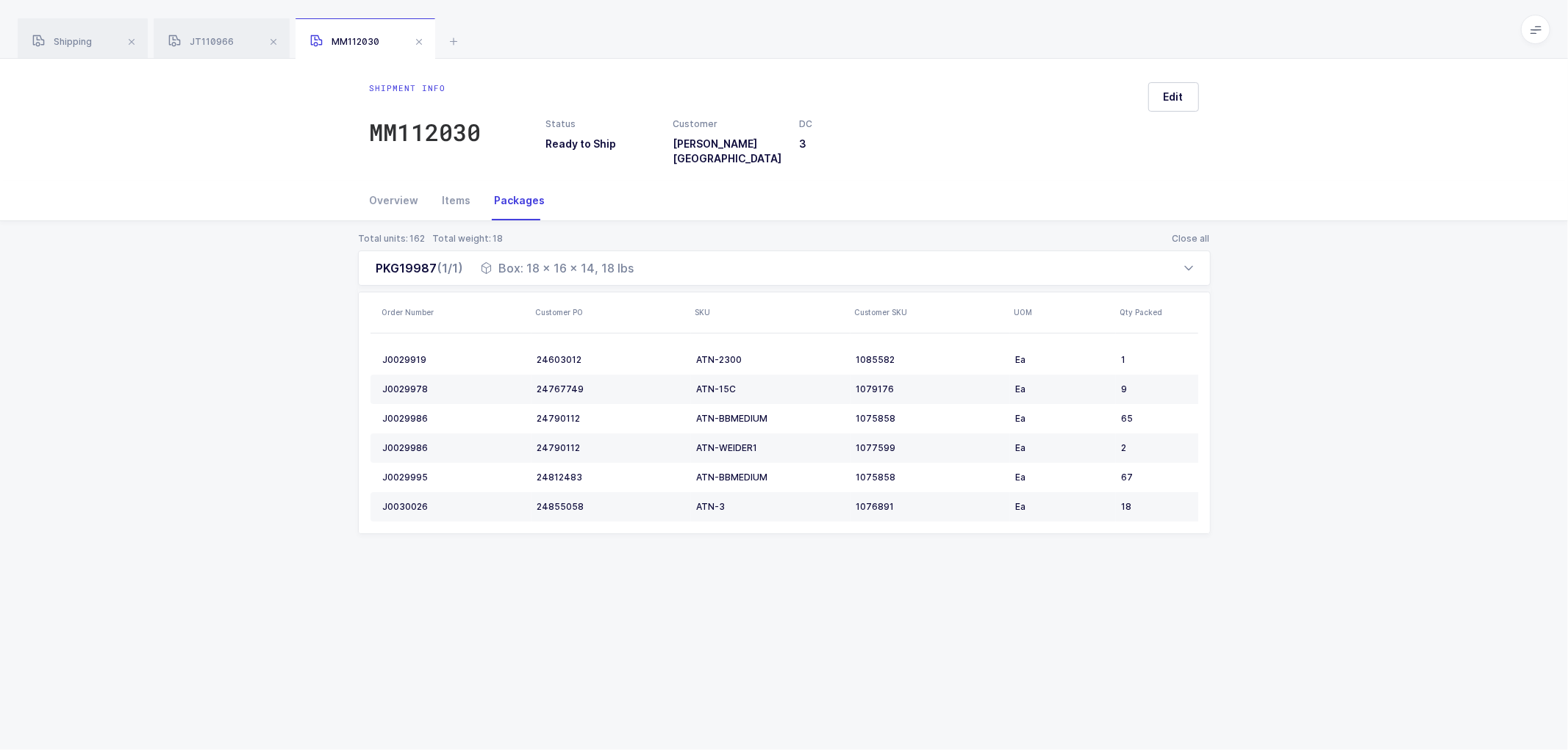
click at [538, 292] on th "Customer PO" at bounding box center [612, 312] width 160 height 41
copy div "PKG19987 (1/1) Box: 18 x 16 x 14, 18 lbs"
click at [214, 40] on span "JT110966" at bounding box center [201, 41] width 66 height 11
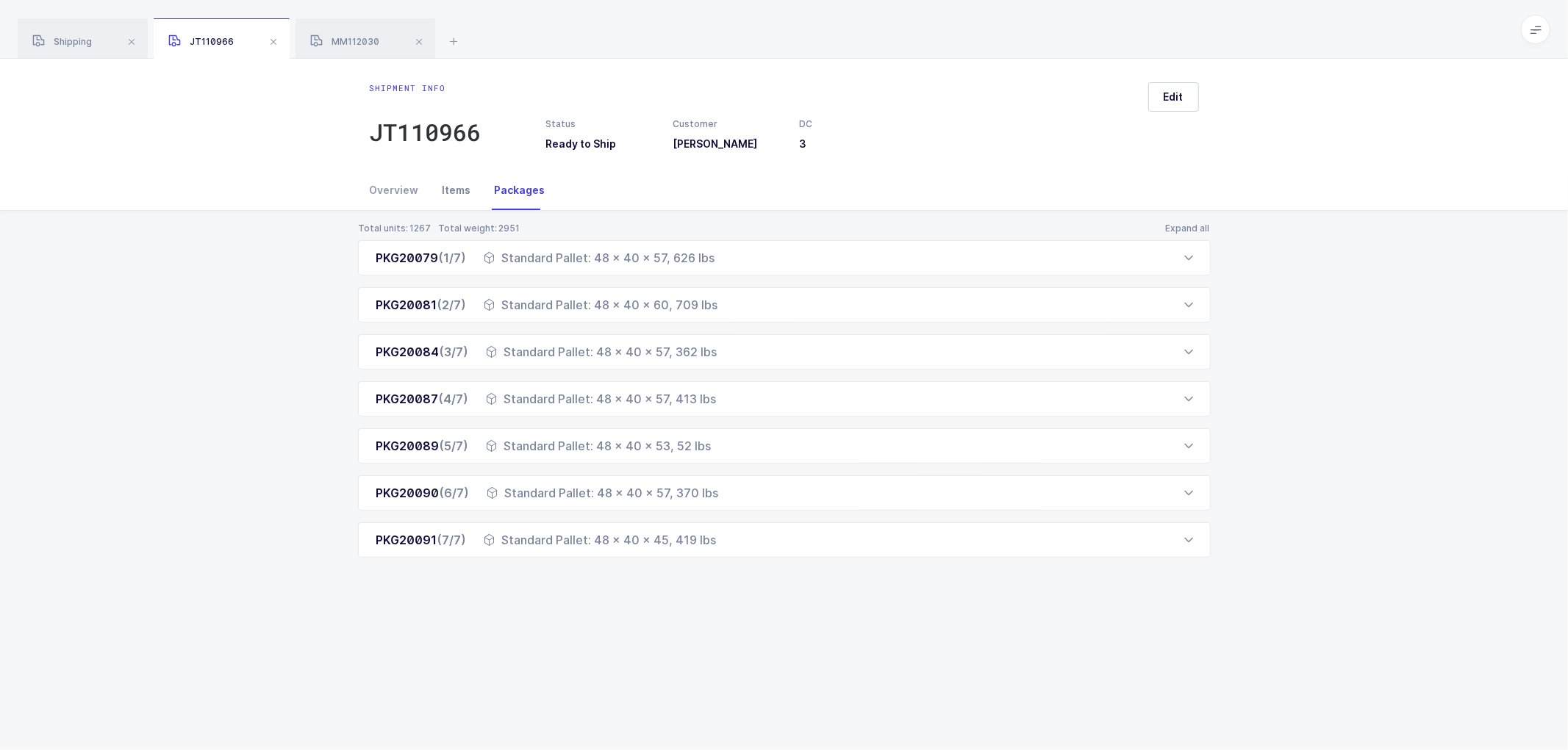
click at [449, 186] on div "Items" at bounding box center [456, 189] width 52 height 39
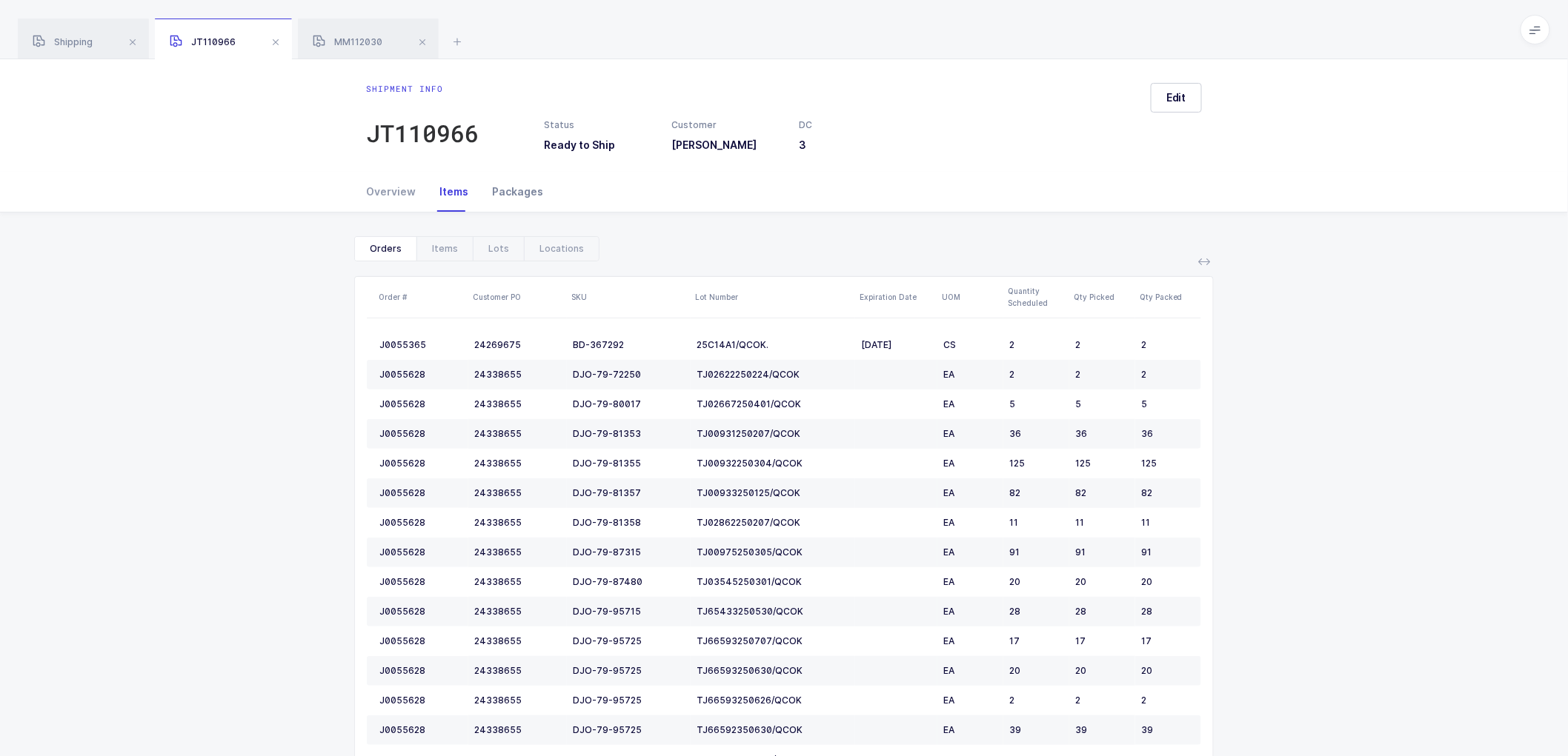
click at [516, 188] on div "Packages" at bounding box center [511, 191] width 63 height 40
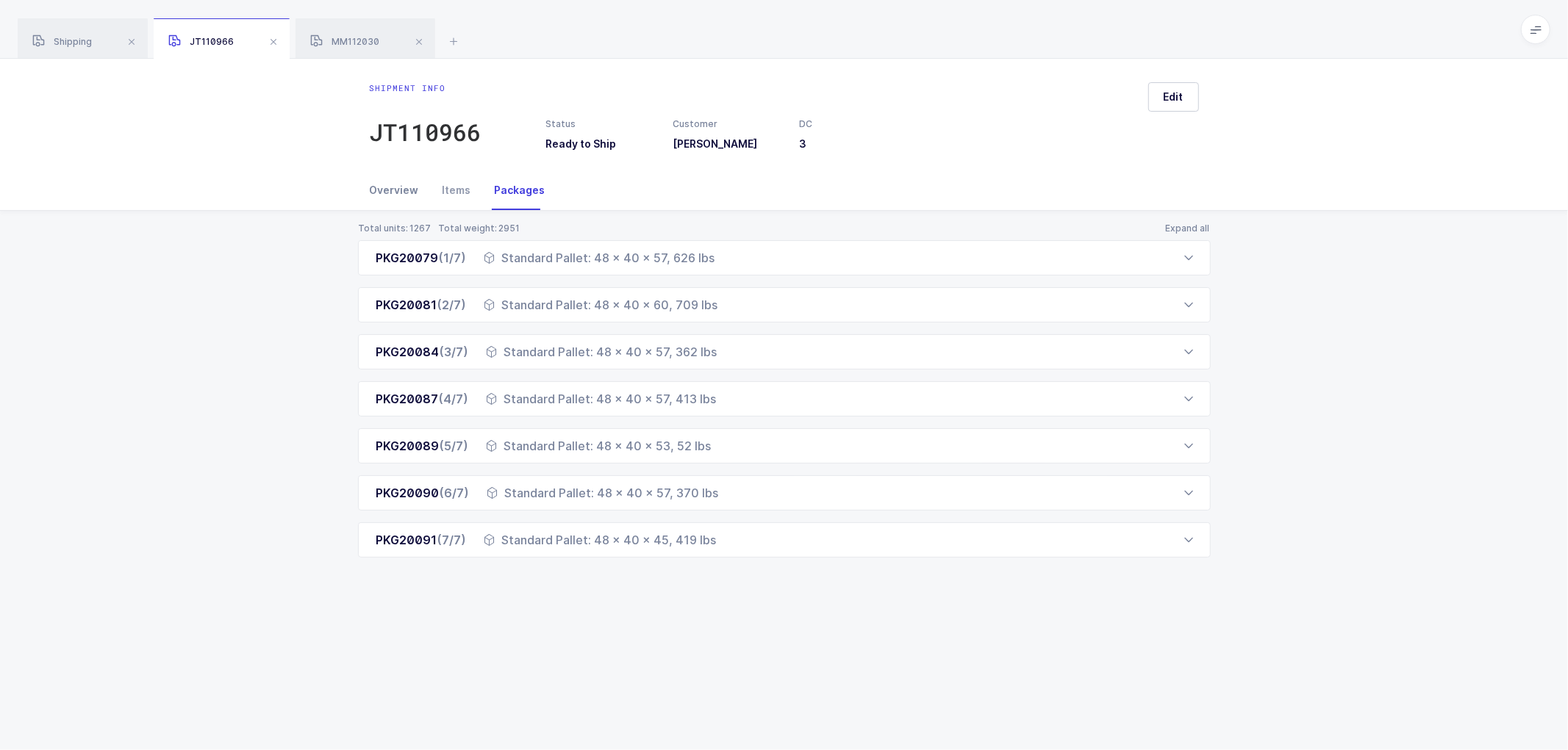
click at [390, 188] on div "Overview" at bounding box center [400, 189] width 61 height 39
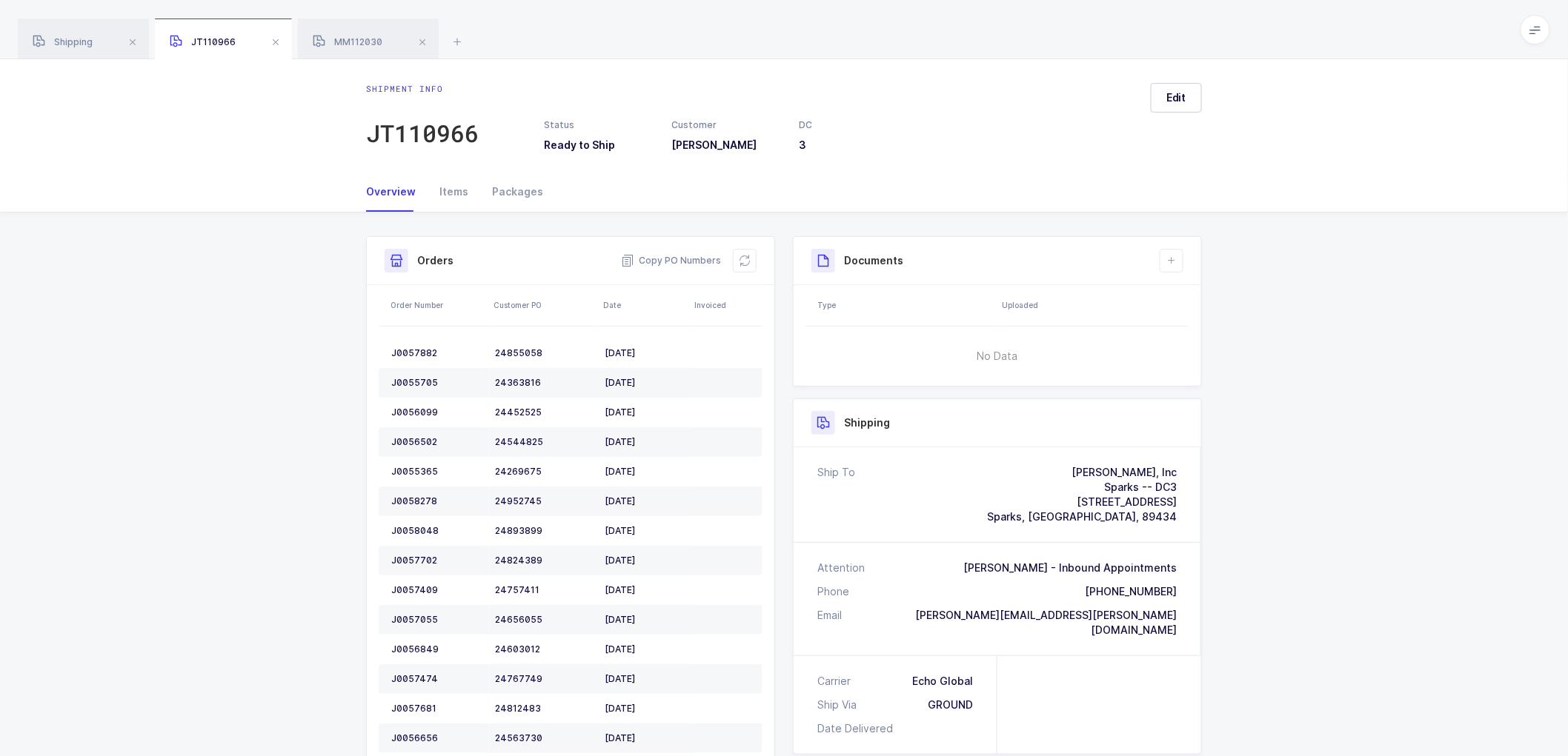
click at [1381, 312] on div "Shipment Info Shipment Number JT110966 Status Ready to Ship Customer [PERSON_NA…" at bounding box center [784, 631] width 1568 height 839
click at [369, 39] on span "MM112030" at bounding box center [348, 42] width 70 height 11
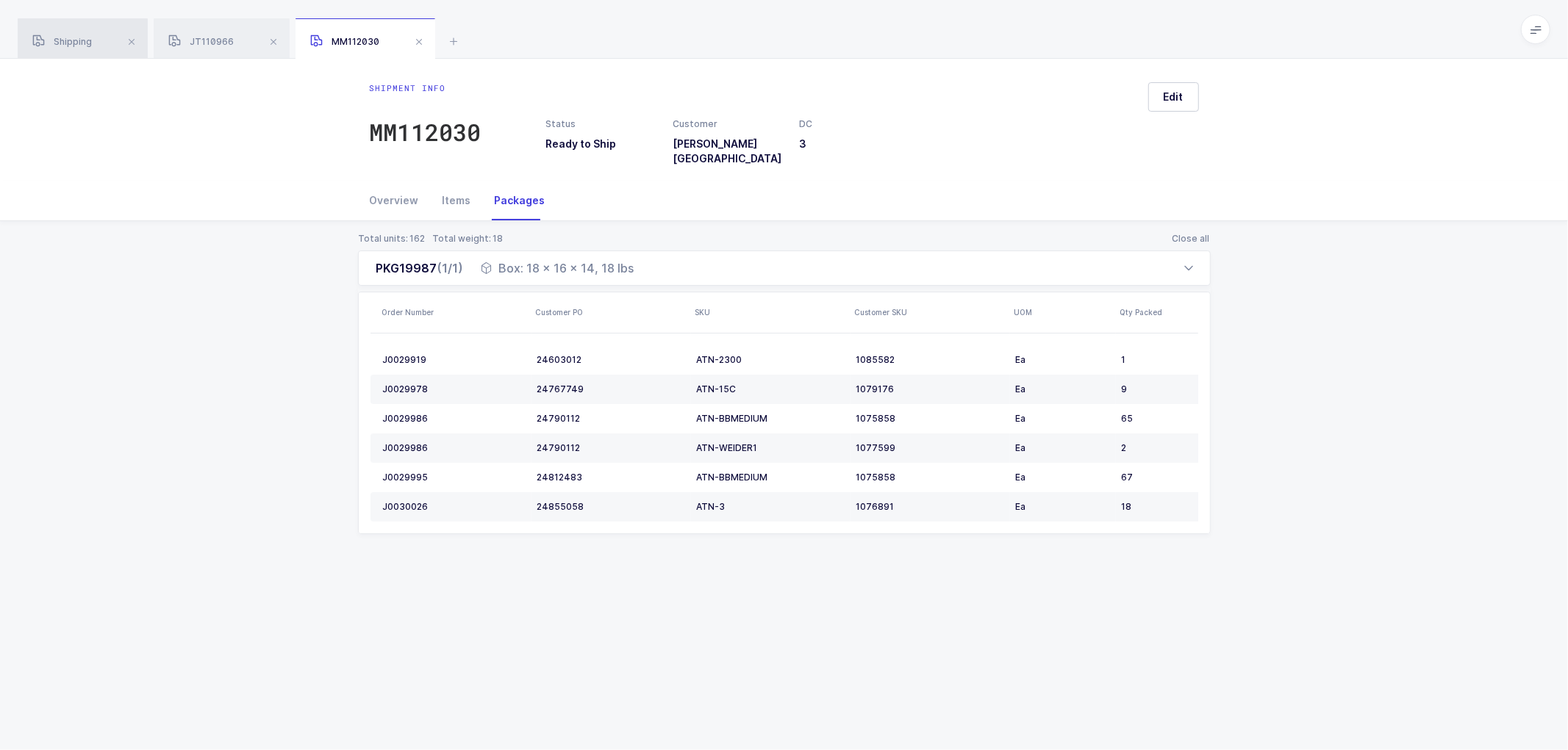
drag, startPoint x: 75, startPoint y: 30, endPoint x: 114, endPoint y: 41, distance: 40.5
click at [75, 32] on div "Shipping" at bounding box center [82, 39] width 130 height 41
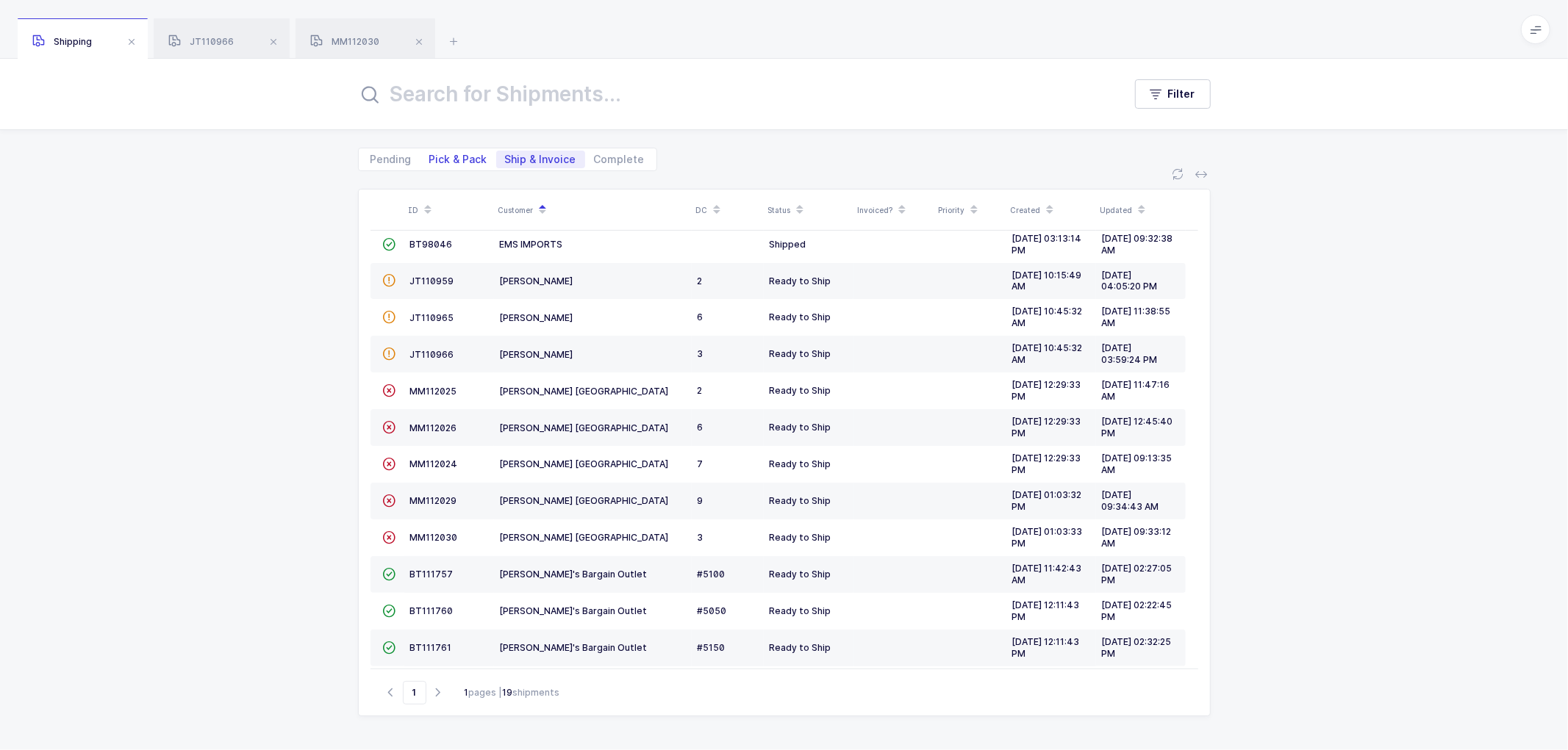
click at [443, 155] on span "Pick & Pack" at bounding box center [458, 160] width 58 height 11
click at [430, 155] on input "Pick & Pack" at bounding box center [425, 155] width 10 height 10
radio input "true"
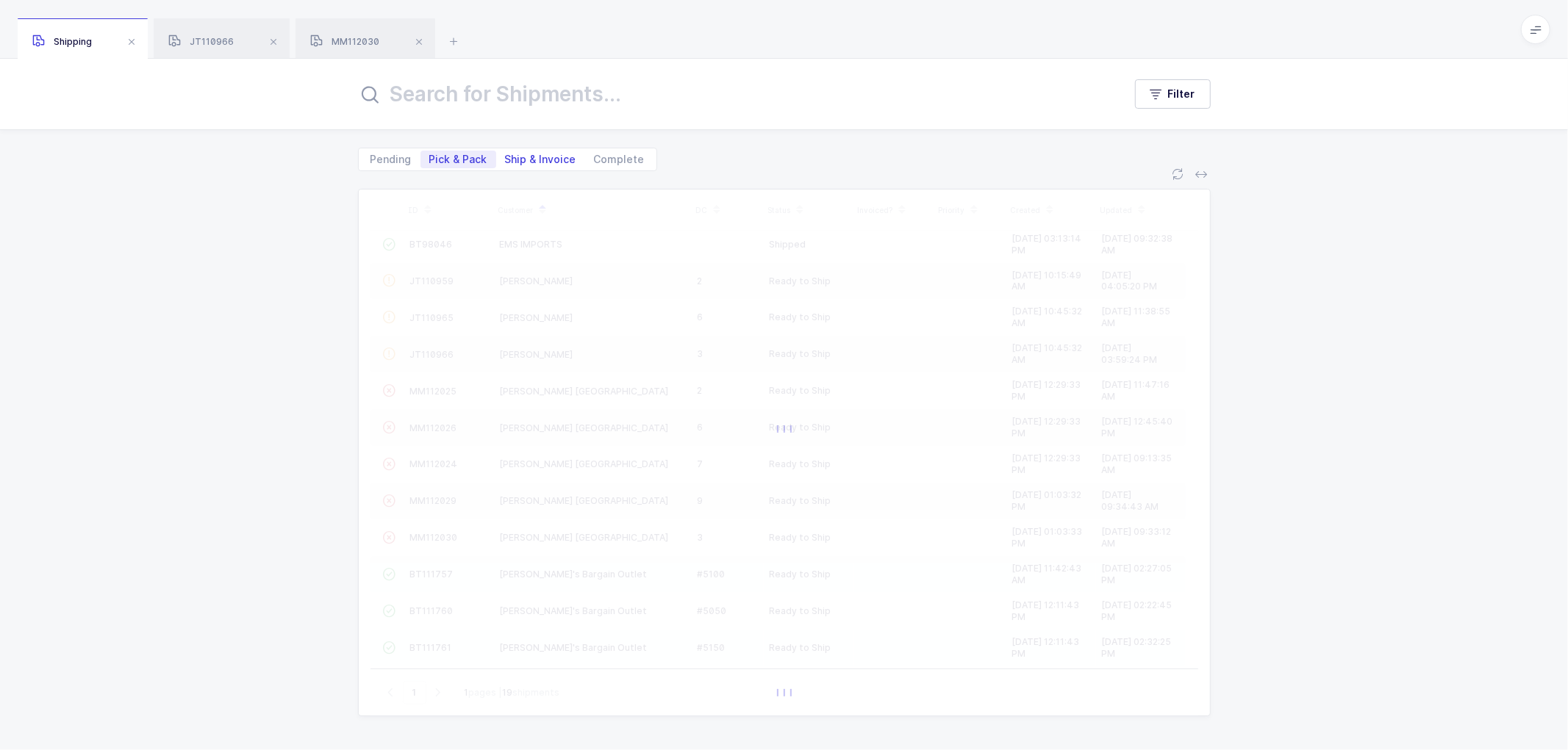
scroll to position [138, 0]
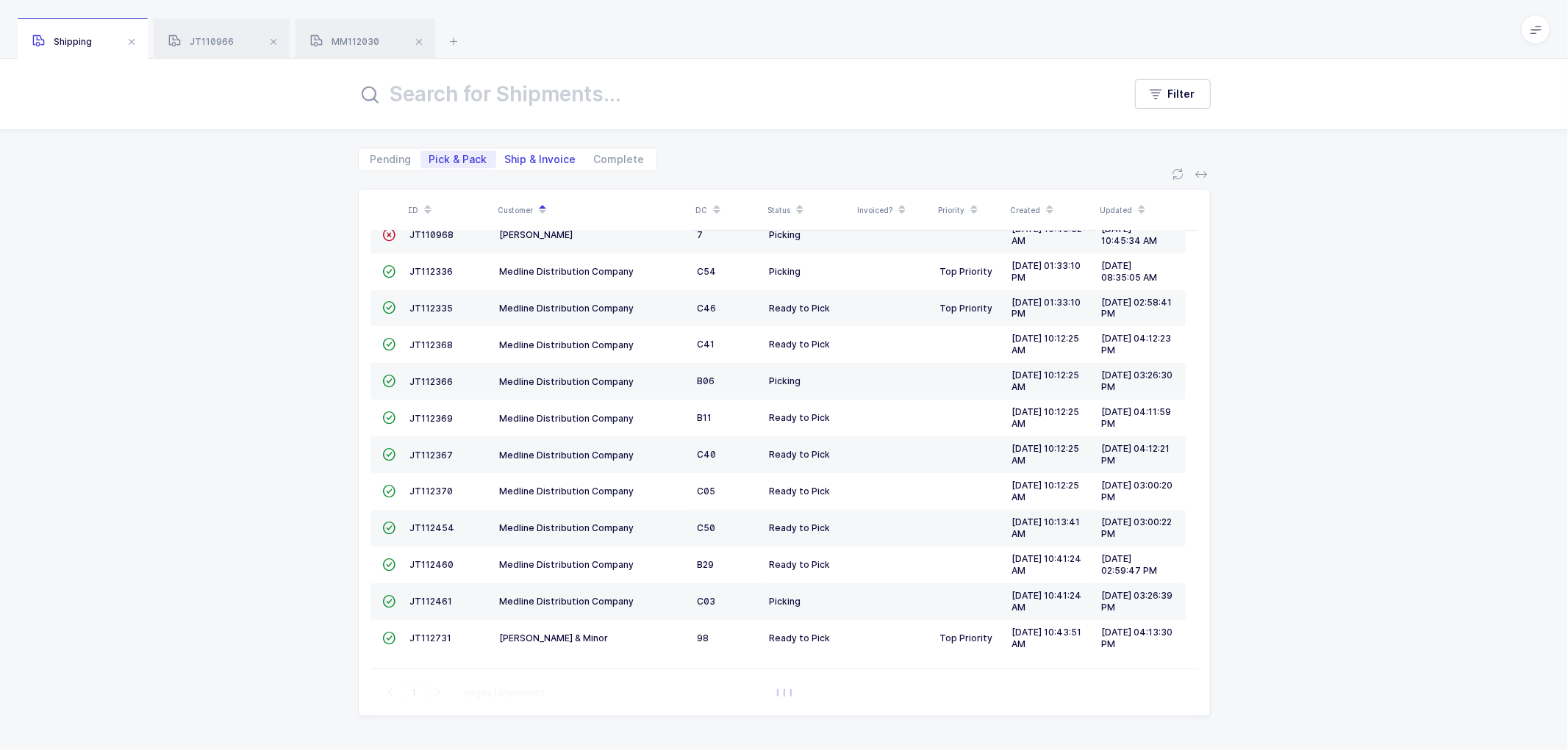
click at [531, 156] on span "Ship & Invoice" at bounding box center [541, 160] width 71 height 11
click at [505, 156] on input "Ship & Invoice" at bounding box center [501, 155] width 10 height 10
radio input "true"
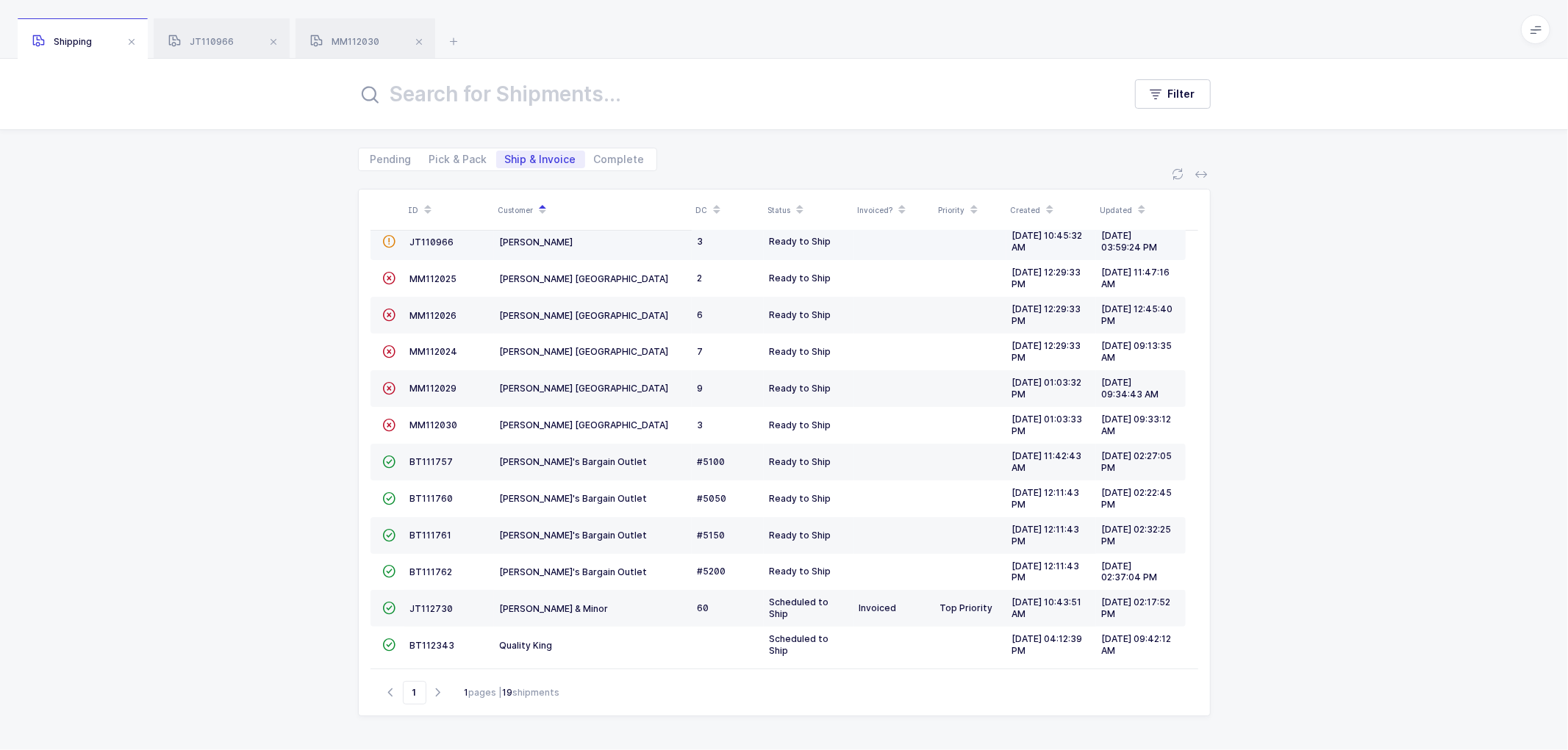
scroll to position [284, 0]
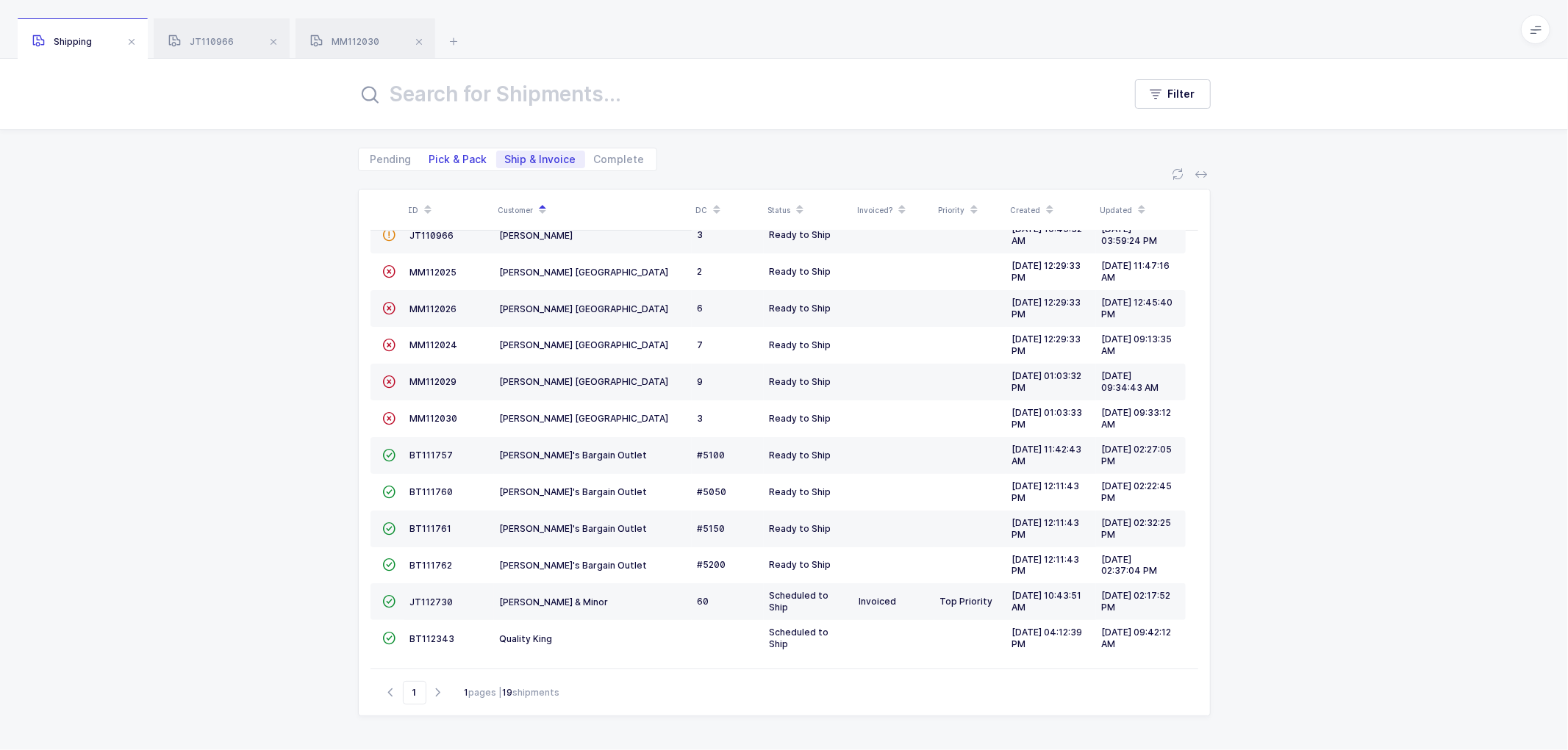
click at [450, 157] on span "Pick & Pack" at bounding box center [458, 160] width 58 height 11
click at [430, 157] on input "Pick & Pack" at bounding box center [425, 155] width 10 height 10
radio input "true"
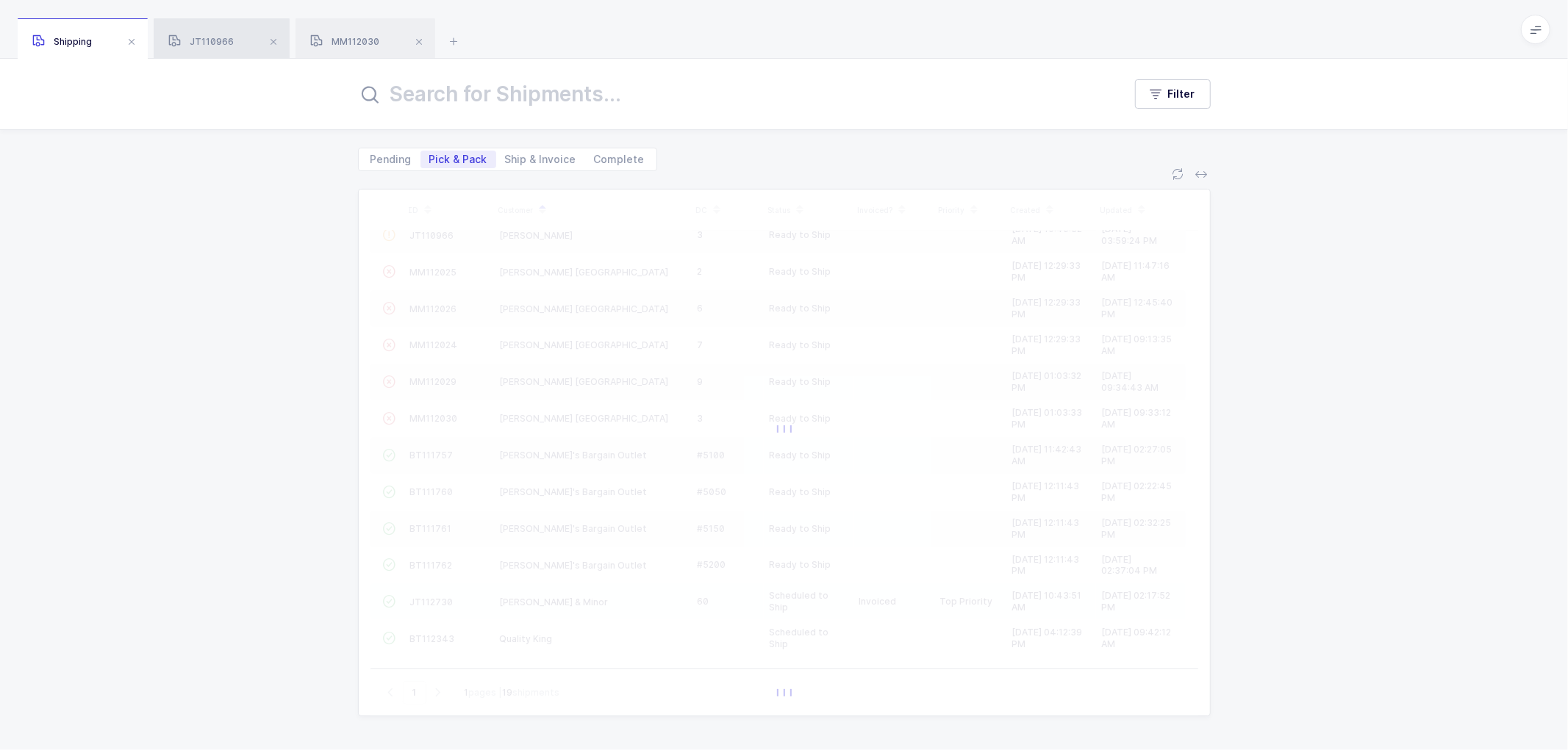
click at [210, 35] on div "JT110966" at bounding box center [221, 39] width 136 height 41
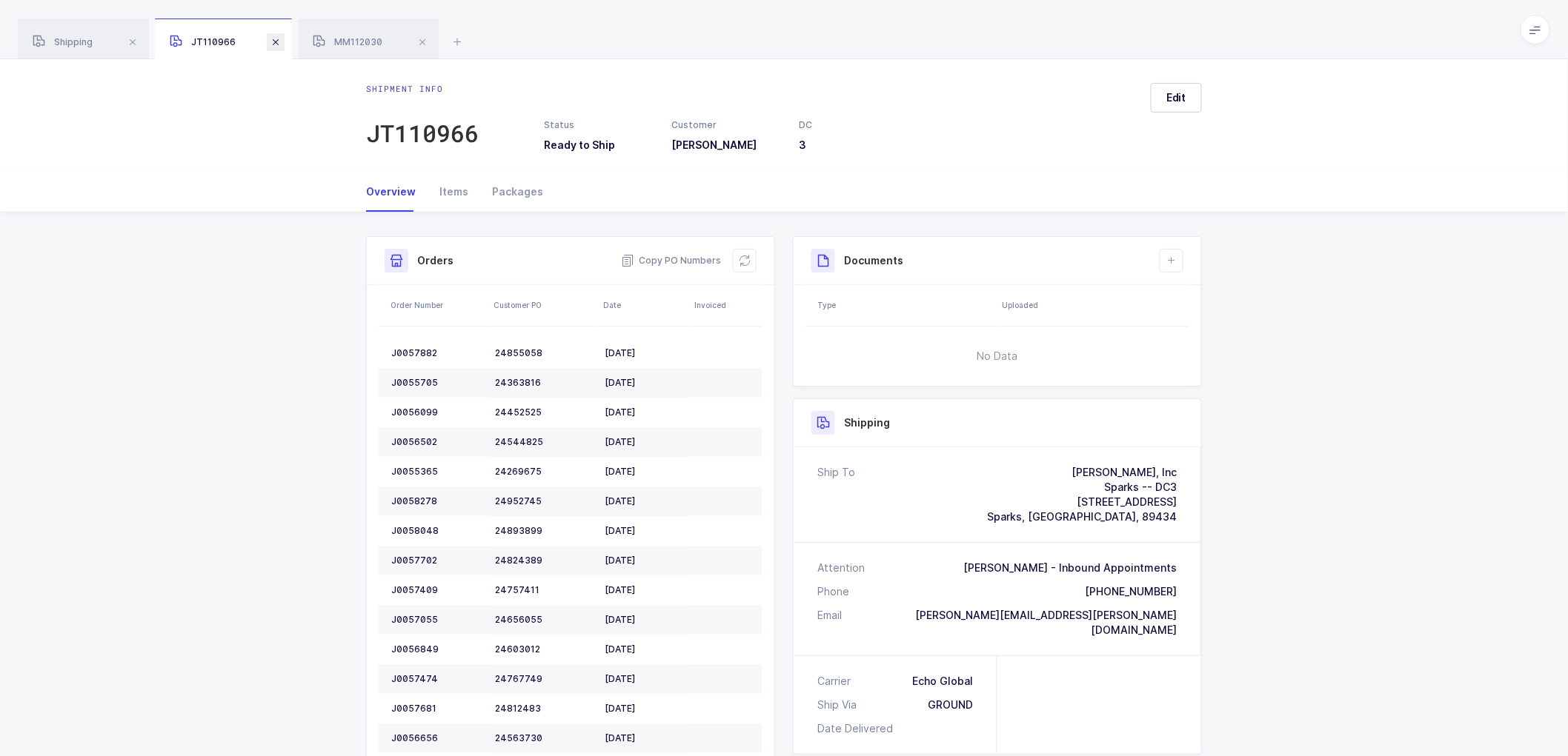
click at [276, 41] on span at bounding box center [276, 42] width 18 height 18
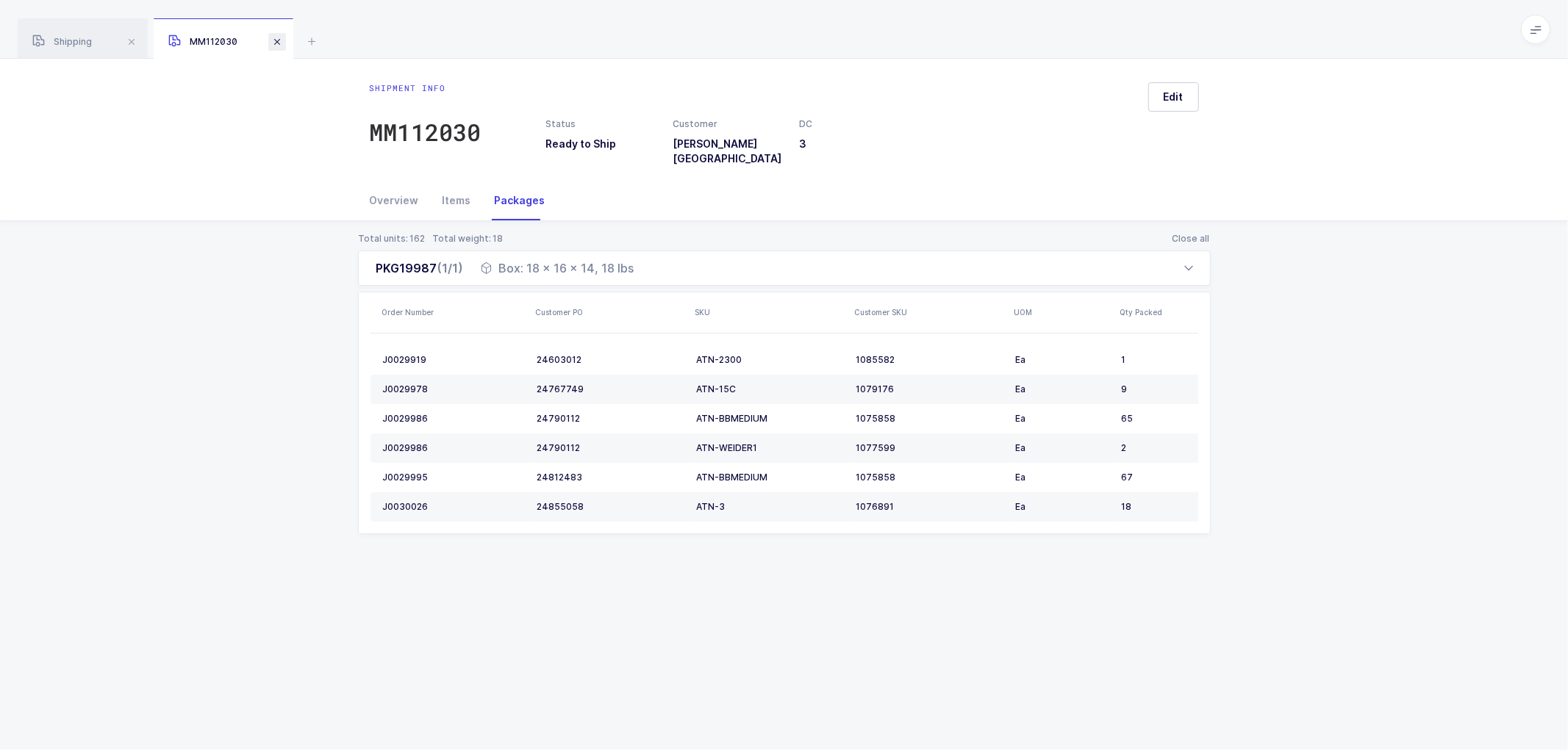
drag, startPoint x: 270, startPoint y: 39, endPoint x: 288, endPoint y: 40, distance: 18.0
click at [272, 39] on span at bounding box center [277, 42] width 18 height 18
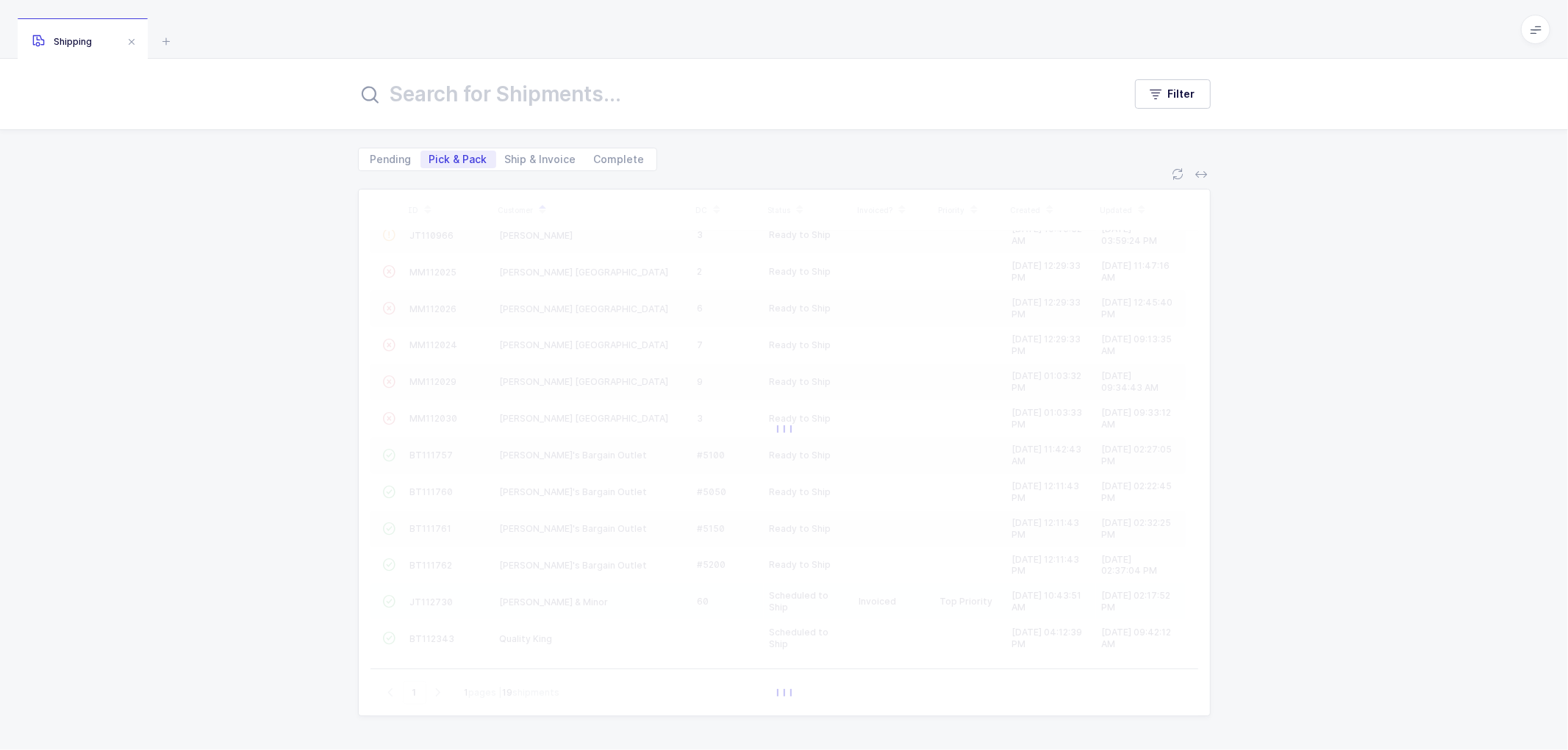
scroll to position [255, 0]
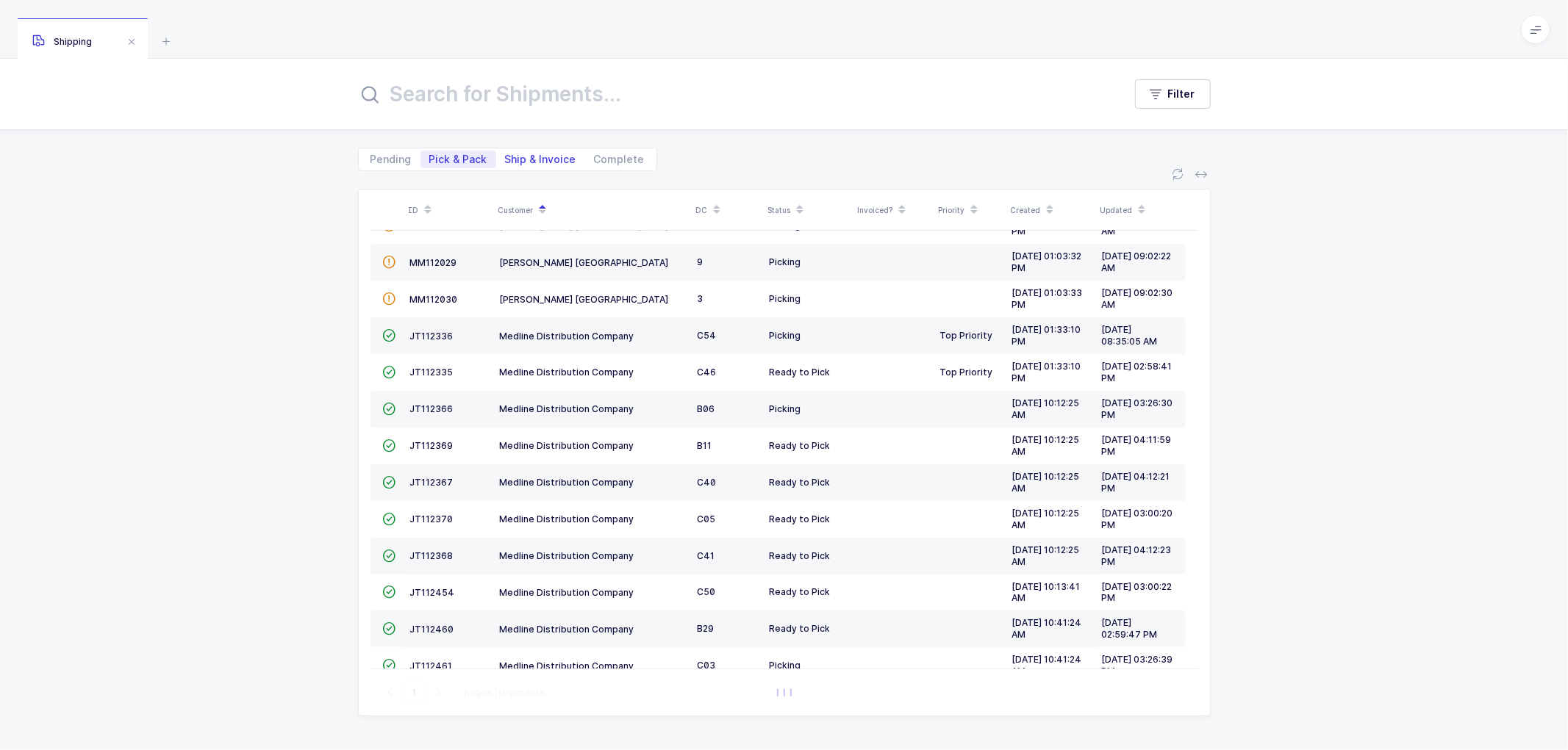
click at [526, 158] on span "Ship & Invoice" at bounding box center [541, 160] width 71 height 11
click at [505, 158] on input "Ship & Invoice" at bounding box center [501, 155] width 10 height 10
radio input "true"
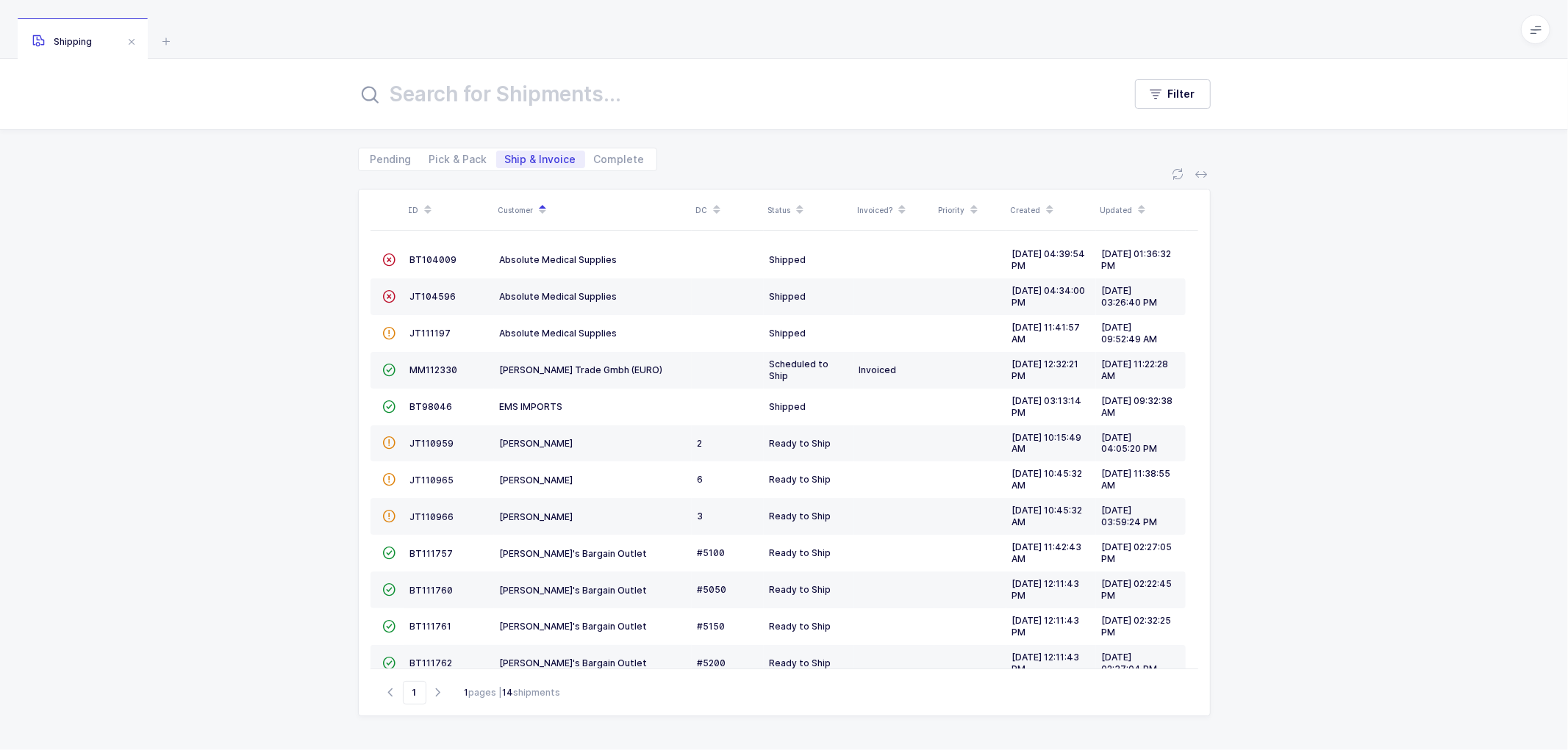
scroll to position [0, 0]
click at [453, 158] on span "Pick & Pack" at bounding box center [458, 160] width 58 height 11
click at [430, 158] on input "Pick & Pack" at bounding box center [425, 155] width 10 height 10
radio input "true"
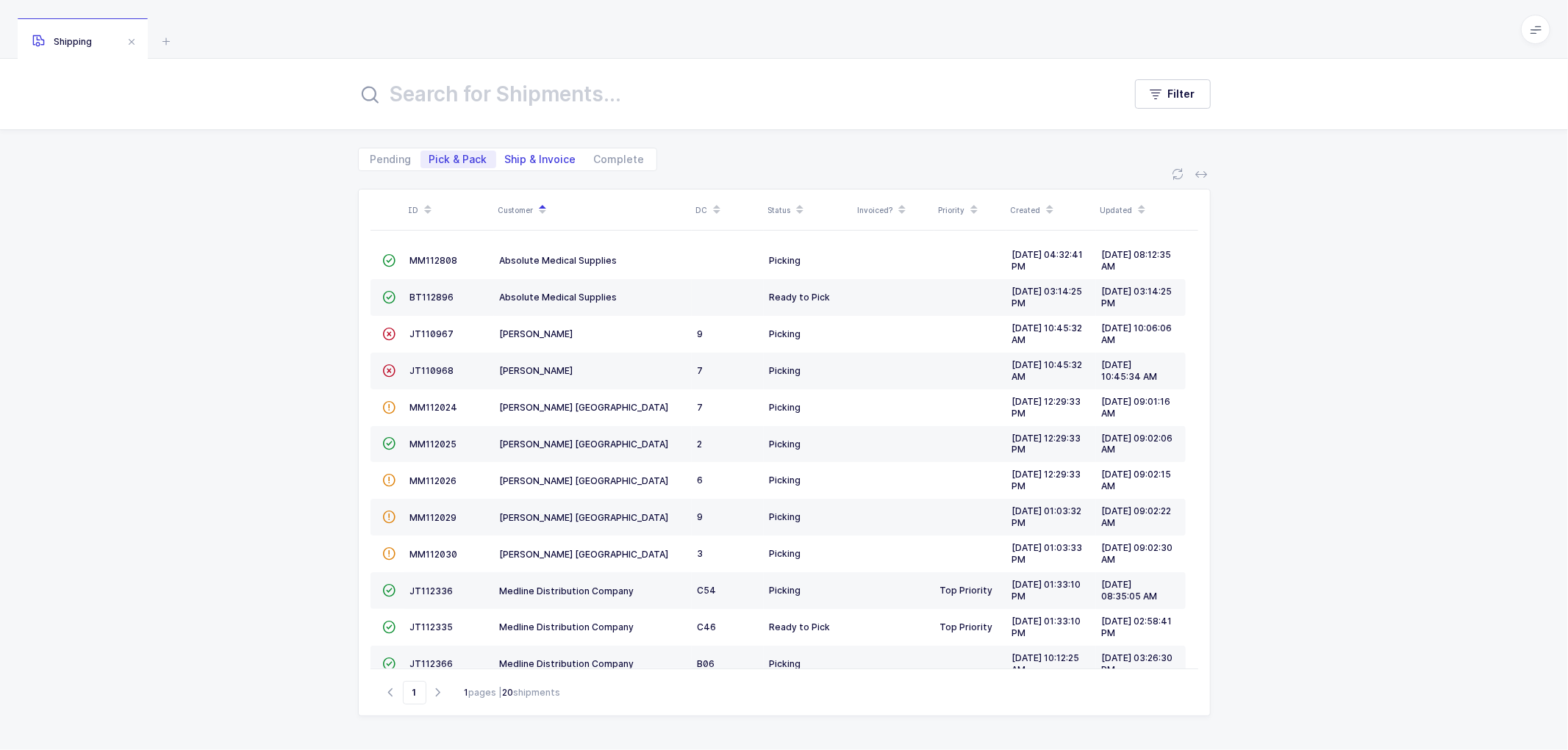
click at [532, 156] on span "Ship & Invoice" at bounding box center [541, 160] width 71 height 11
click at [505, 156] on input "Ship & Invoice" at bounding box center [501, 155] width 10 height 10
radio input "true"
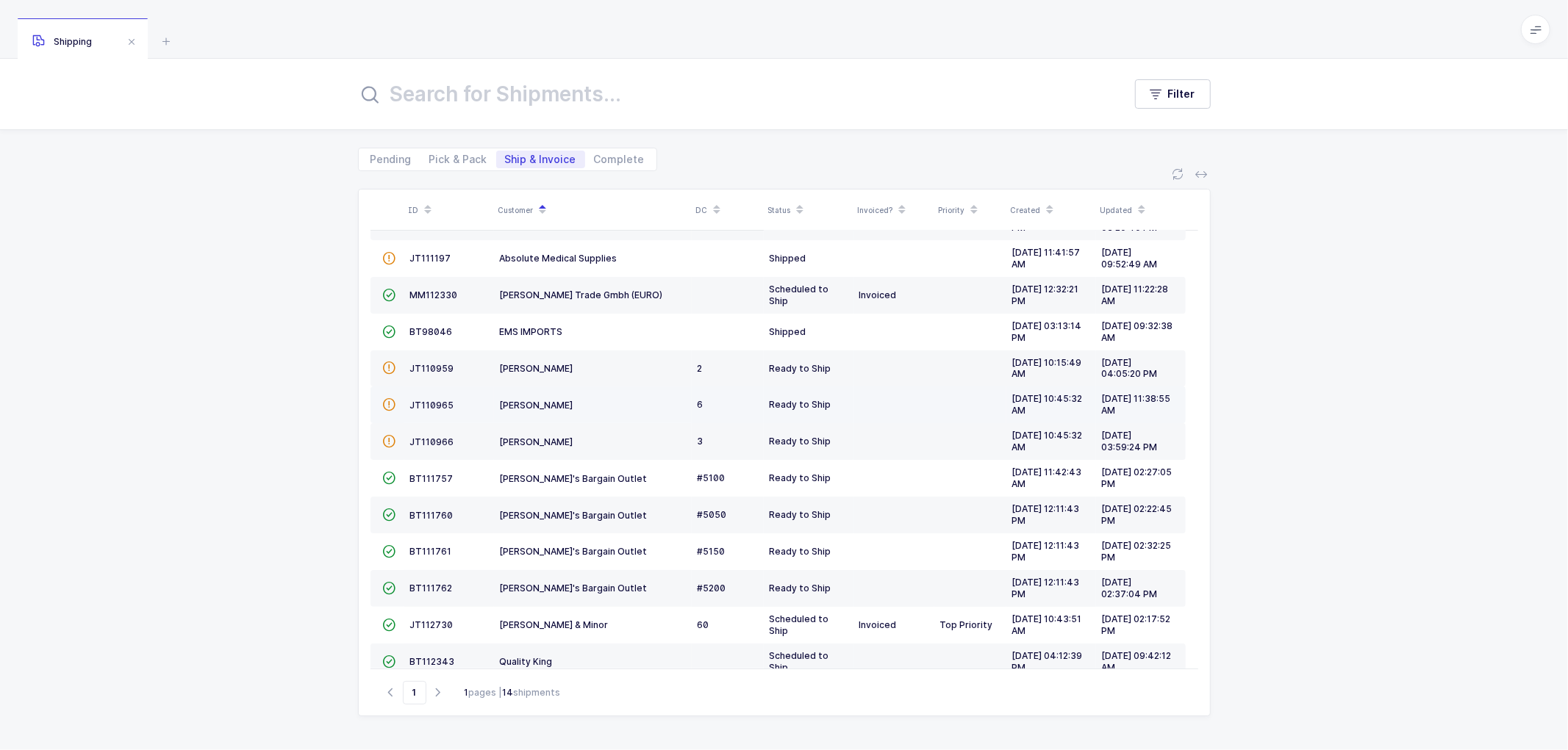
scroll to position [101, 0]
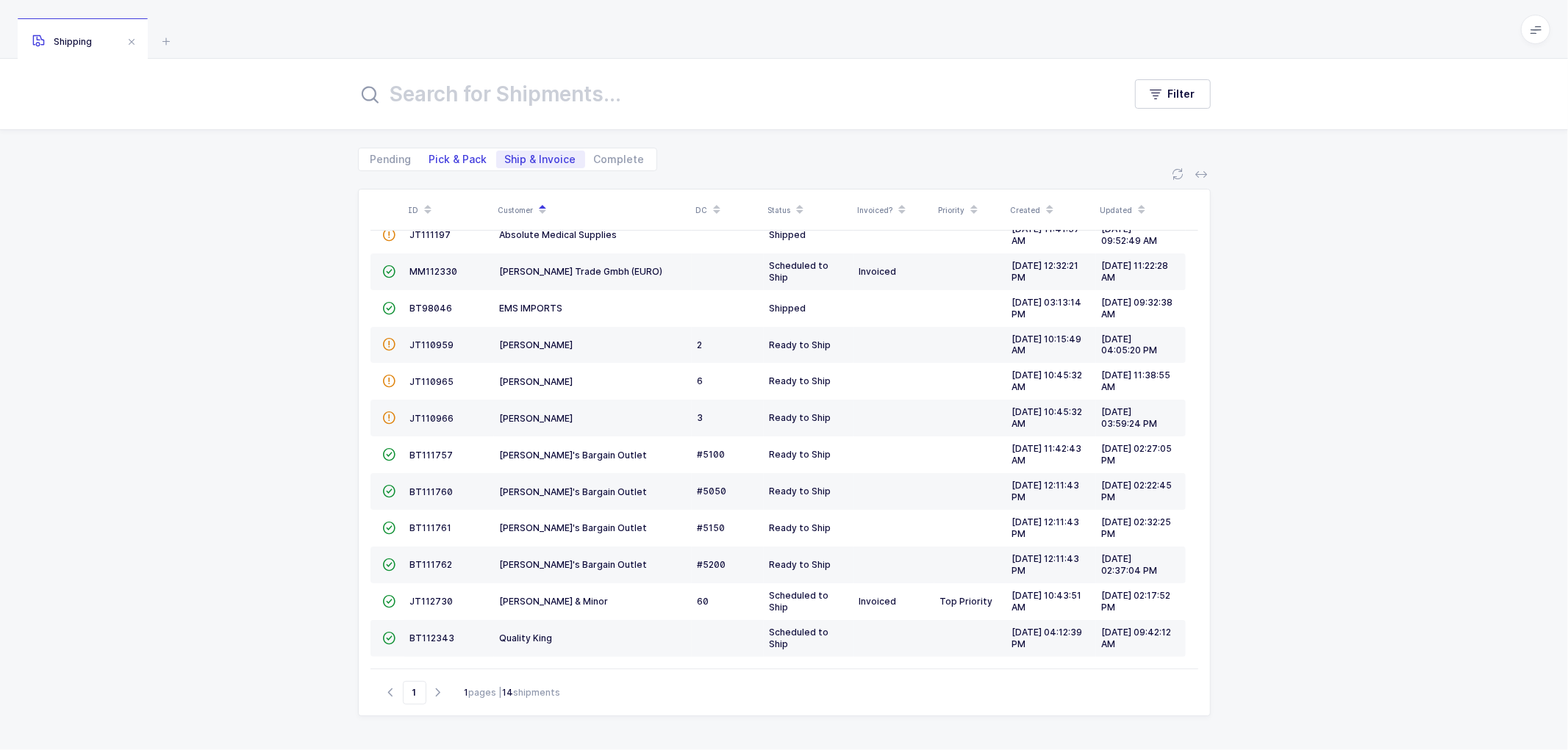
click at [451, 156] on span "Pick & Pack" at bounding box center [458, 160] width 58 height 11
click at [430, 156] on input "Pick & Pack" at bounding box center [425, 155] width 10 height 10
radio input "true"
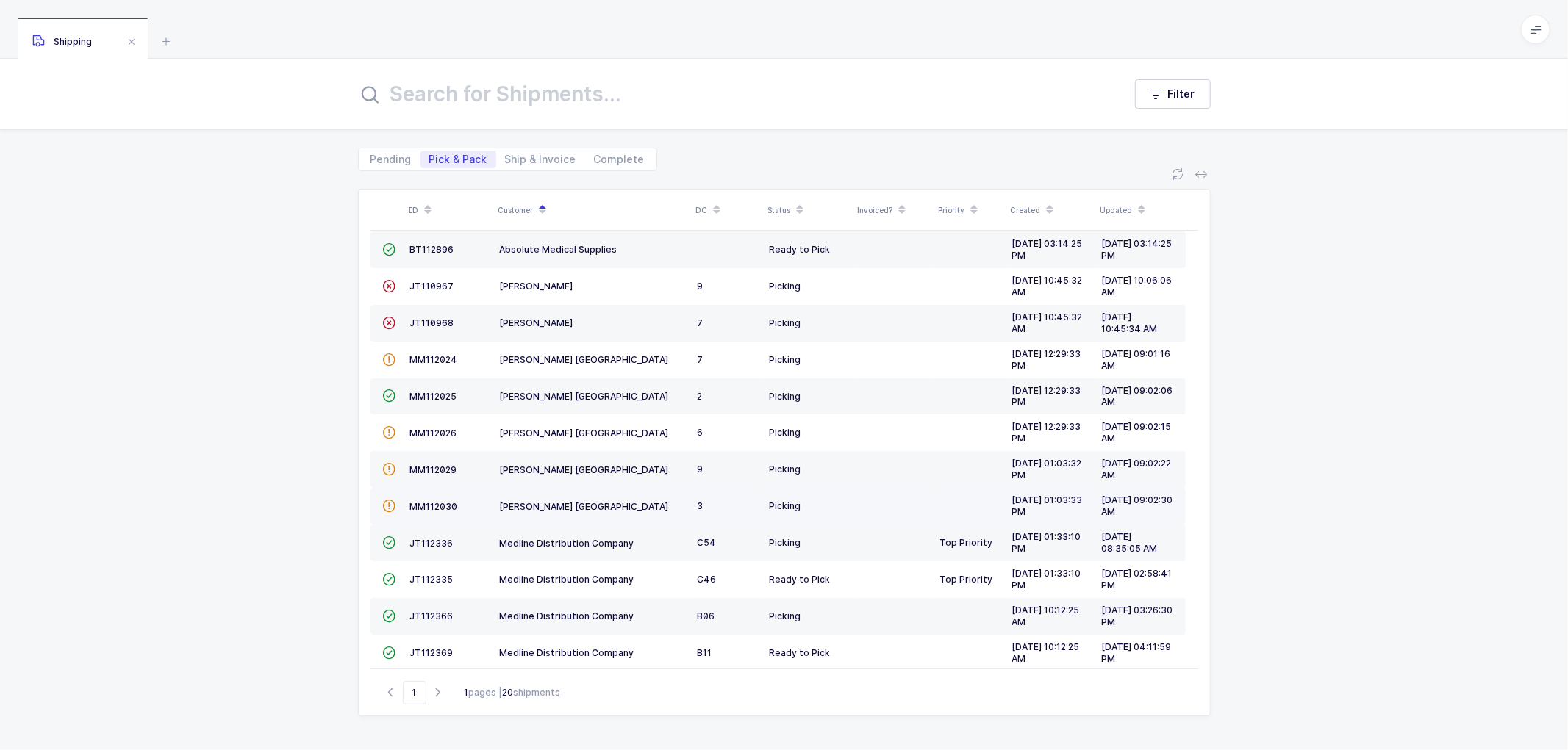
scroll to position [0, 0]
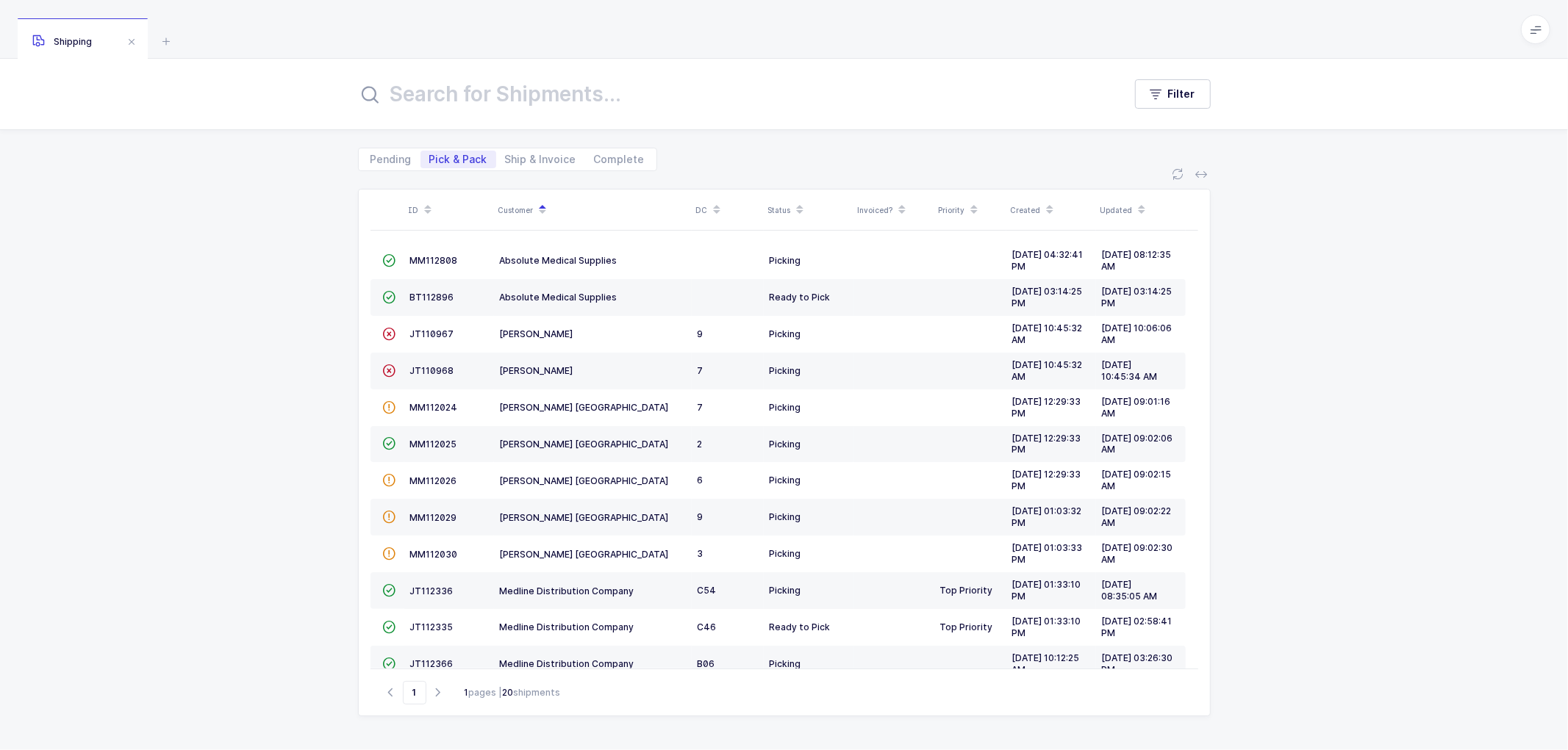
click at [315, 361] on div "ID Customer DC Status Invoiced? Priority Created Updated  MM112808 Absolute Me…" at bounding box center [784, 461] width 1568 height 579
click at [297, 442] on div "ID Customer DC Status Invoiced? Priority Created Updated  MM112808 Absolute Me…" at bounding box center [784, 461] width 1568 height 579
click at [541, 151] on span "Ship & Invoice" at bounding box center [541, 160] width 89 height 18
click at [505, 151] on input "Ship & Invoice" at bounding box center [501, 155] width 10 height 10
radio input "true"
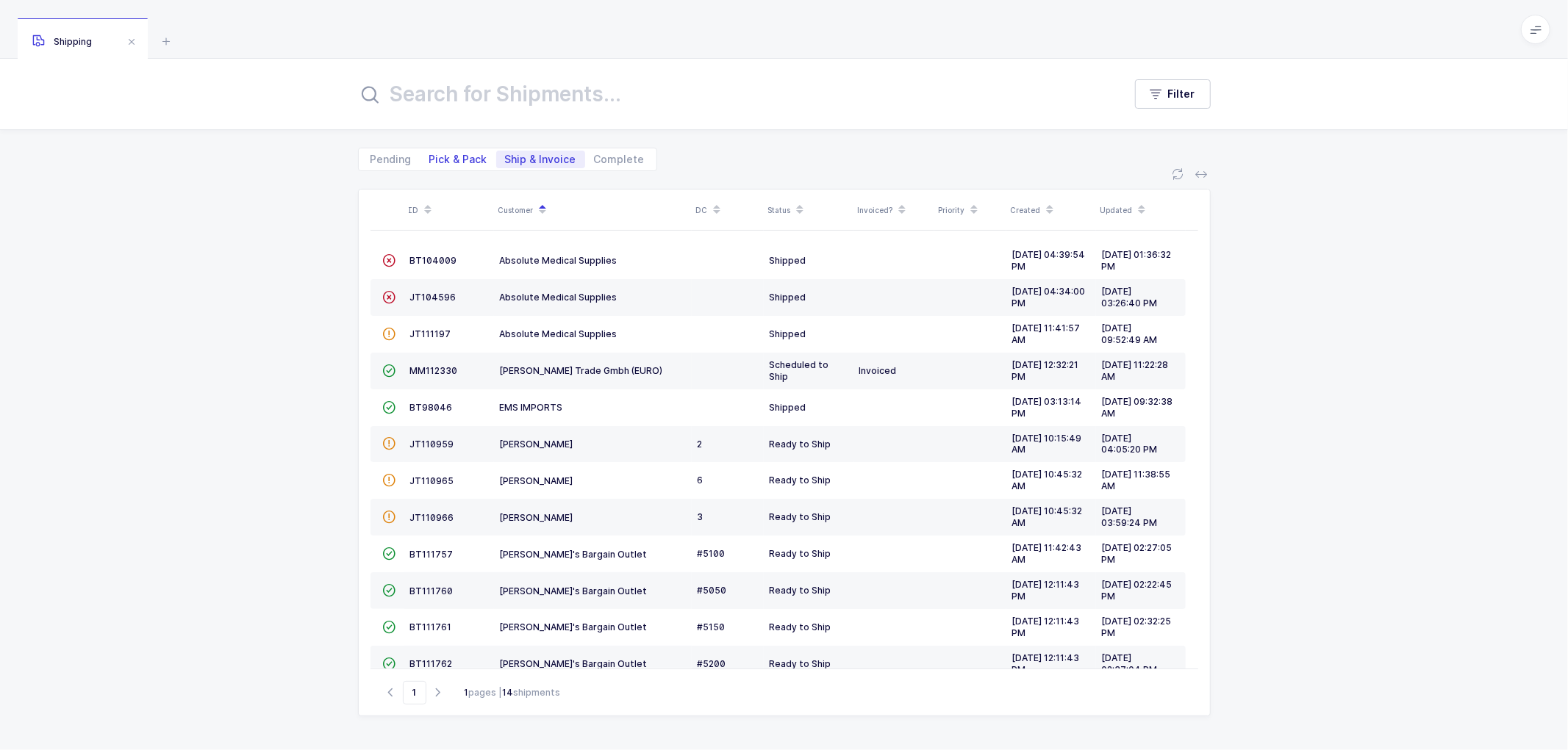
click at [442, 154] on span "Pick & Pack" at bounding box center [458, 160] width 58 height 11
click at [430, 153] on input "Pick & Pack" at bounding box center [425, 155] width 10 height 10
radio input "true"
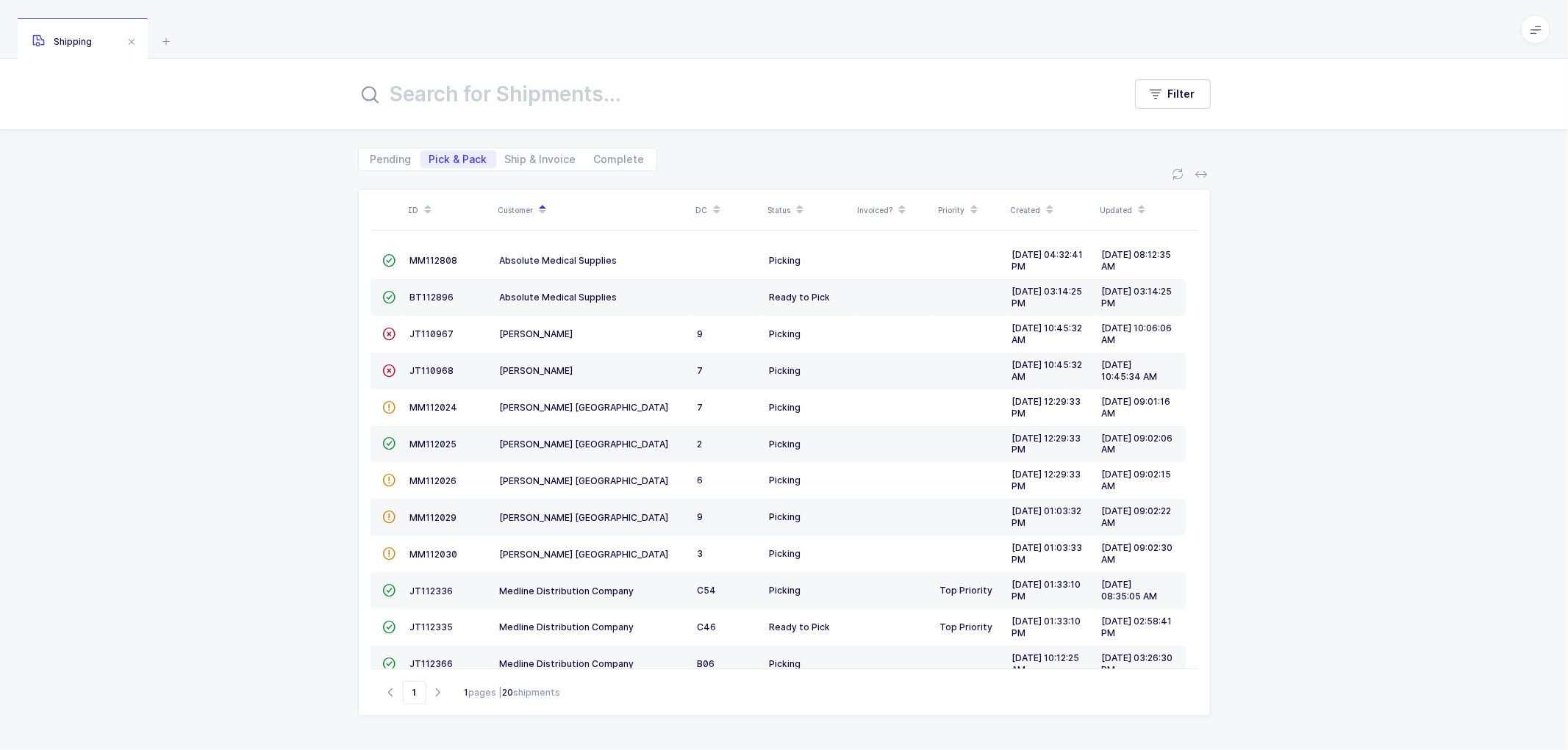
click at [299, 334] on div "ID Customer DC Status Invoiced? Priority Created Updated  MM112808 Absolute Me…" at bounding box center [784, 461] width 1568 height 579
click at [311, 247] on div "ID Customer DC Status Invoiced? Priority Created Updated  MM112808 Absolute Me…" at bounding box center [784, 461] width 1568 height 579
click at [1282, 425] on div "ID Customer DC Status Invoiced? Priority Created Updated  MM112808 Absolute Me…" at bounding box center [784, 461] width 1568 height 579
click at [522, 157] on span "Ship & Invoice" at bounding box center [541, 160] width 71 height 11
click at [505, 157] on input "Ship & Invoice" at bounding box center [501, 155] width 10 height 10
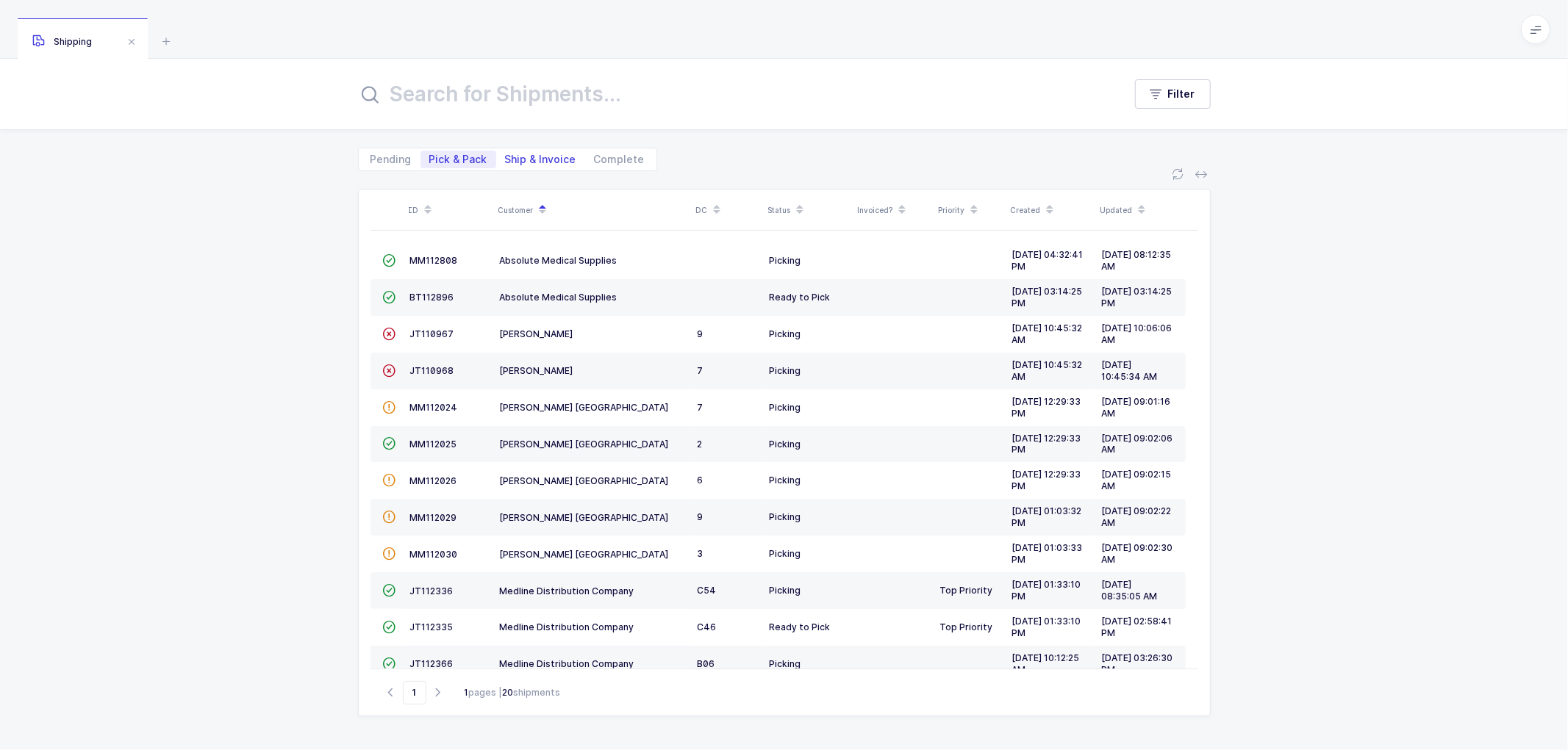
radio input "true"
radio input "false"
